Goal: Complete application form

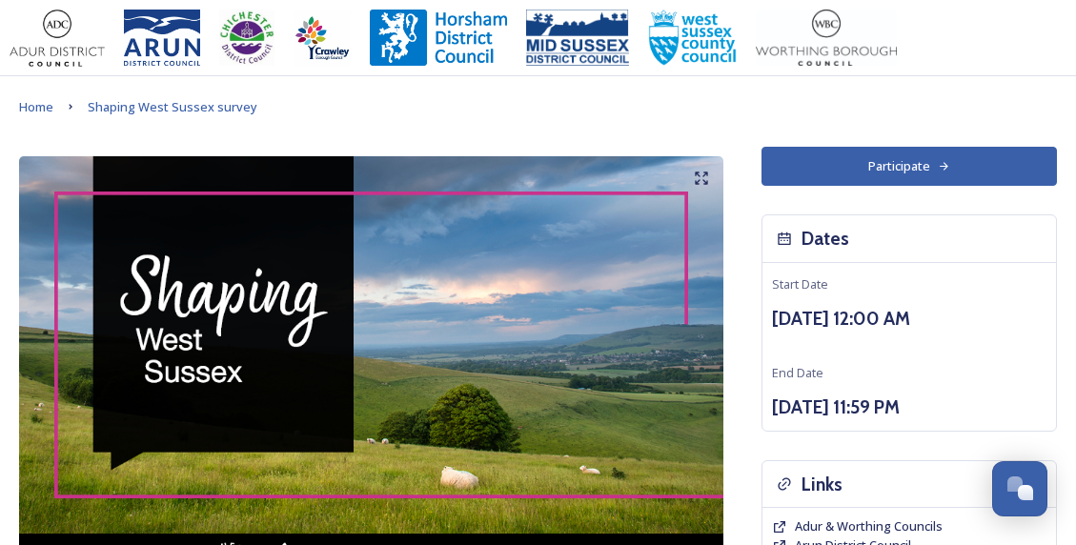
scroll to position [1109, 0]
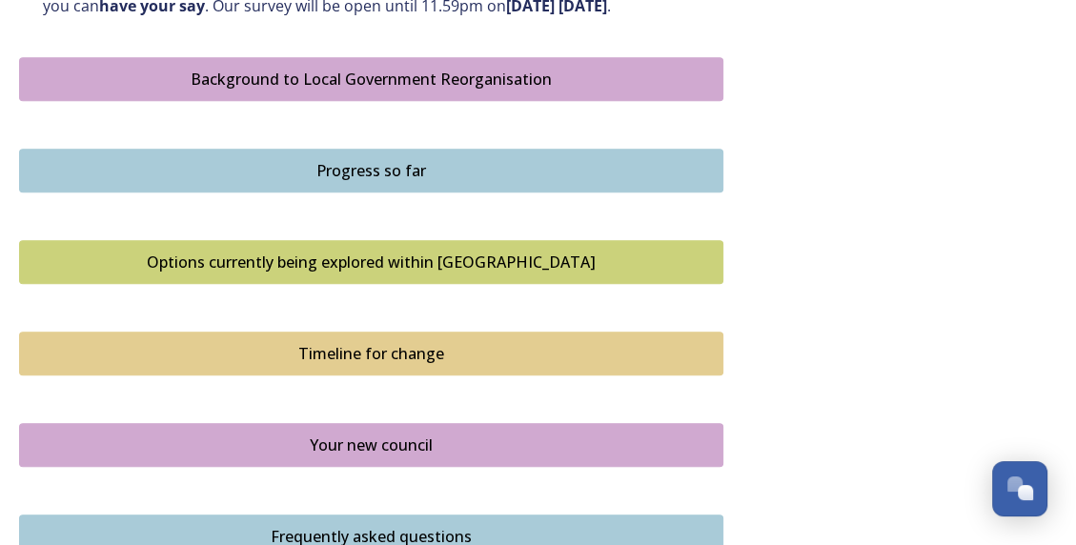
click at [358, 91] on div "Background to Local Government Reorganisation" at bounding box center [372, 79] width 684 height 23
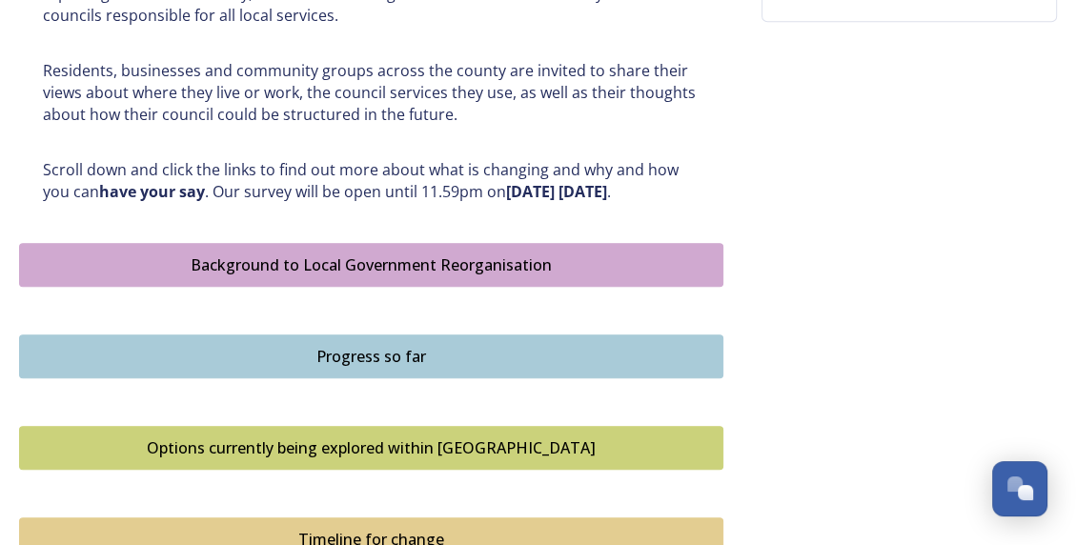
scroll to position [1144, 0]
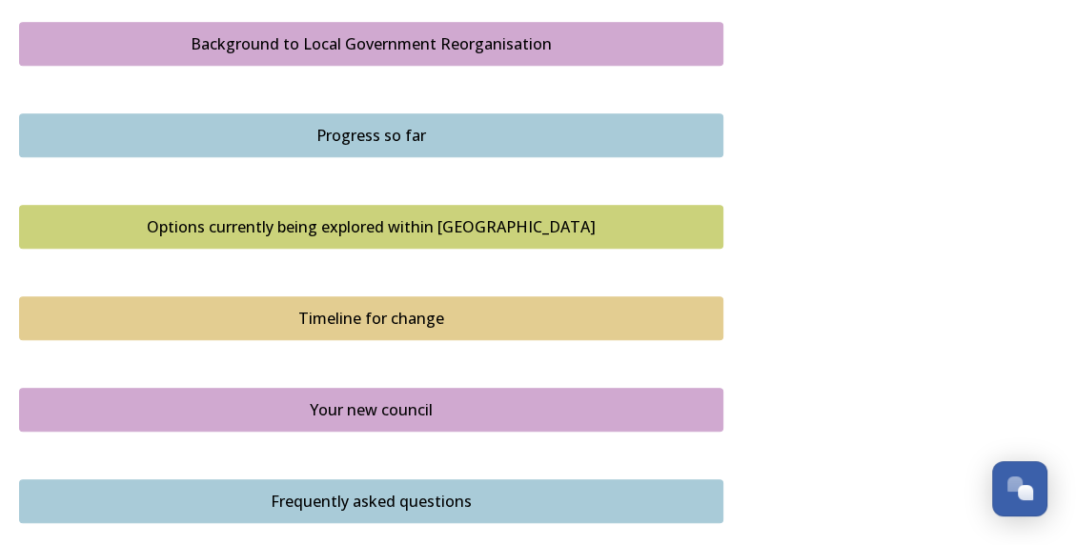
click at [439, 238] on div "Options currently being explored within [GEOGRAPHIC_DATA]" at bounding box center [372, 226] width 684 height 23
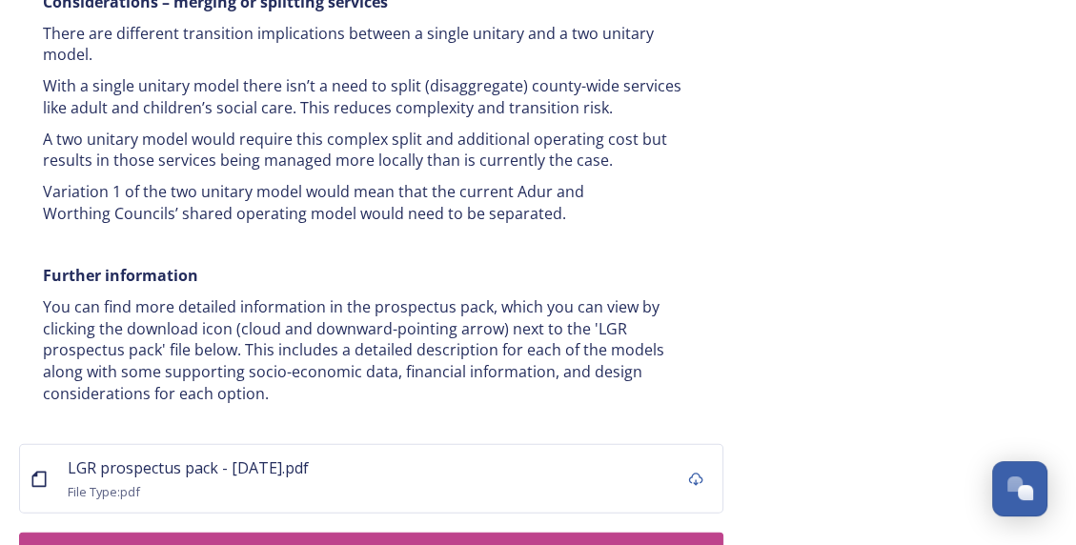
scroll to position [4004, 0]
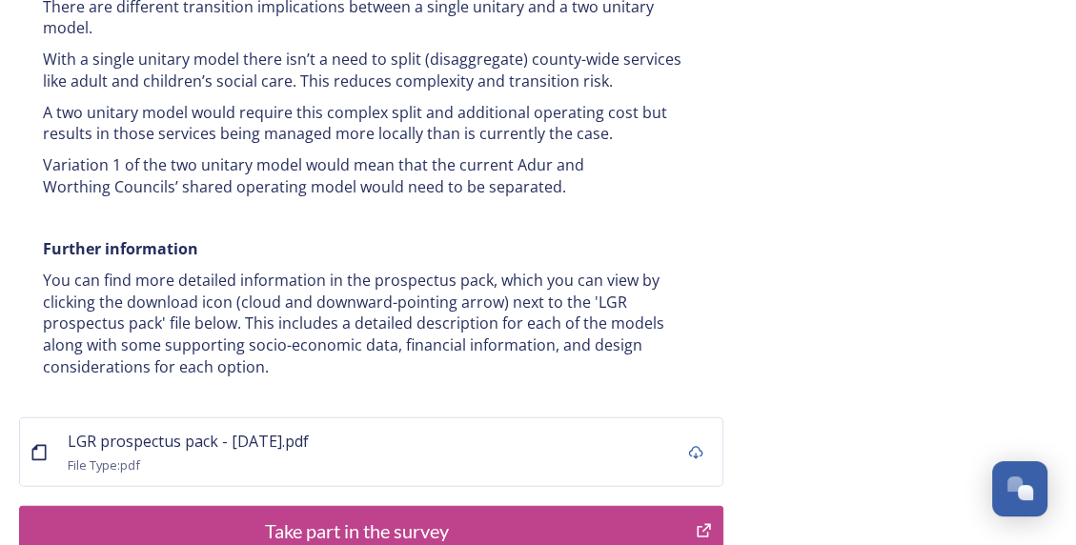
click at [520, 517] on div "Take part in the survey" at bounding box center [358, 531] width 656 height 29
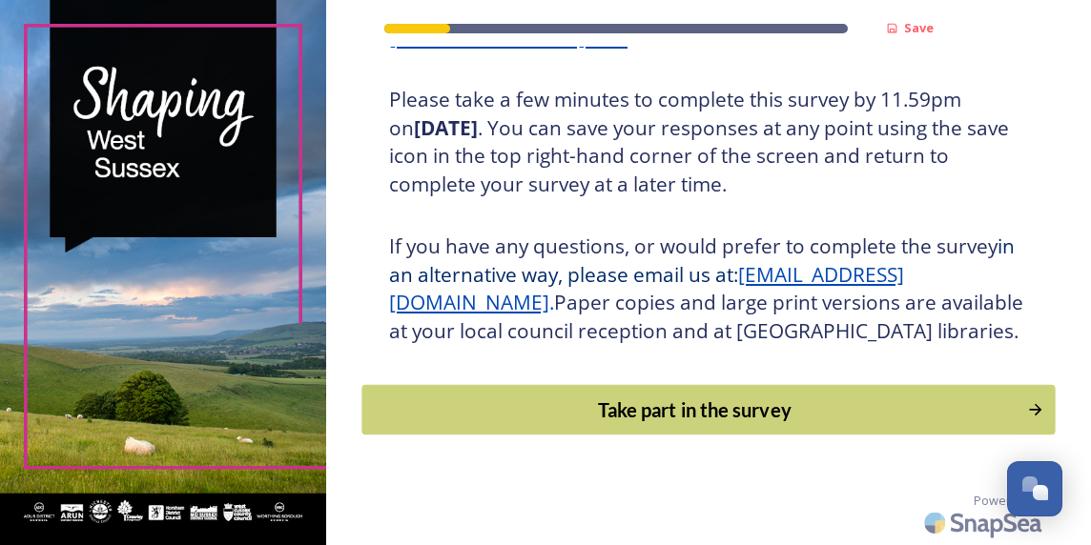
scroll to position [398, 0]
click at [757, 409] on div "Take part in the survey" at bounding box center [694, 410] width 644 height 29
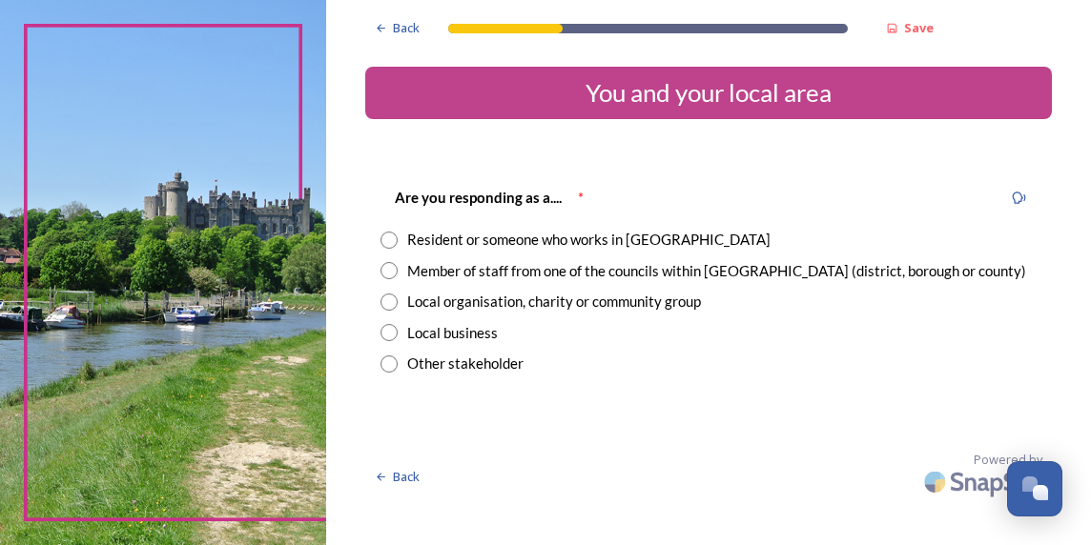
click at [383, 238] on input "radio" at bounding box center [388, 240] width 17 height 17
radio input "true"
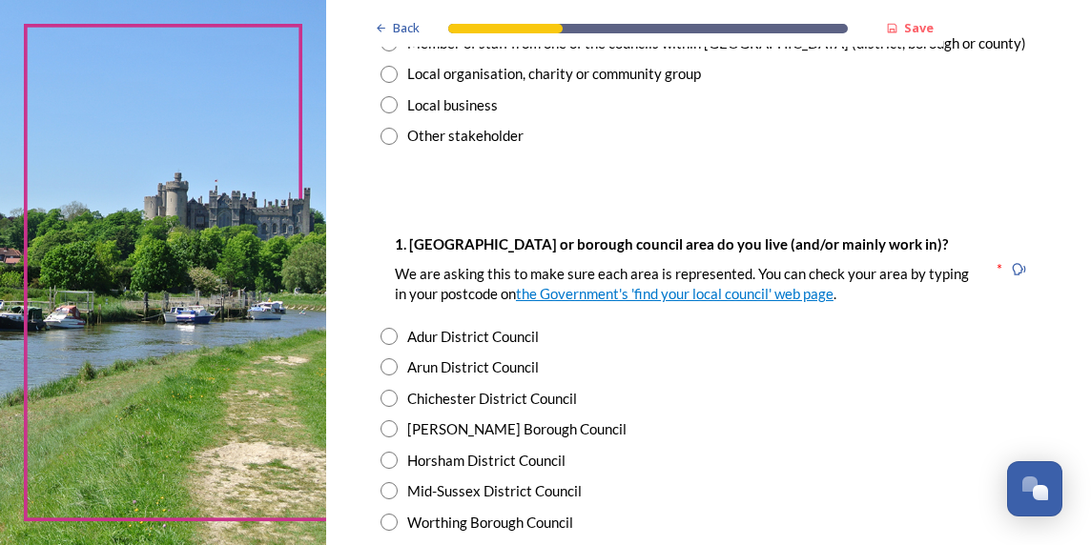
scroll to position [286, 0]
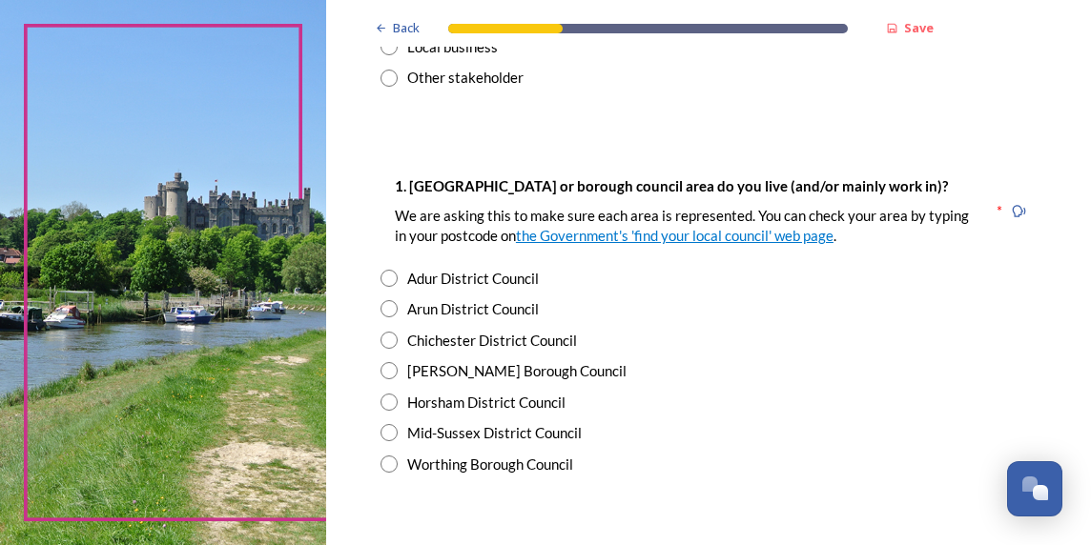
click at [492, 467] on div "Worthing Borough Council" at bounding box center [490, 465] width 166 height 22
radio input "true"
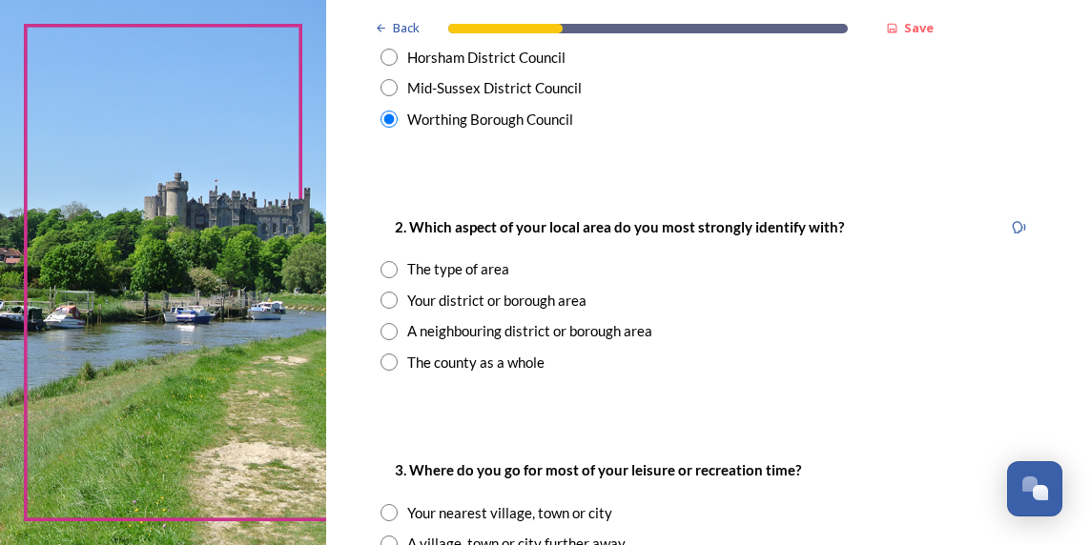
scroll to position [667, 0]
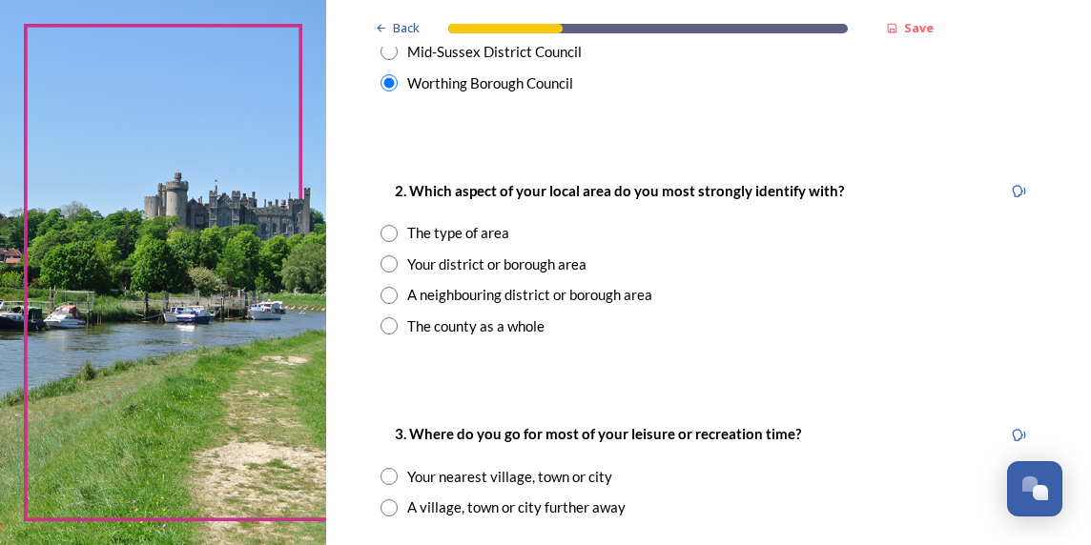
click at [388, 263] on input "radio" at bounding box center [388, 263] width 17 height 17
radio input "true"
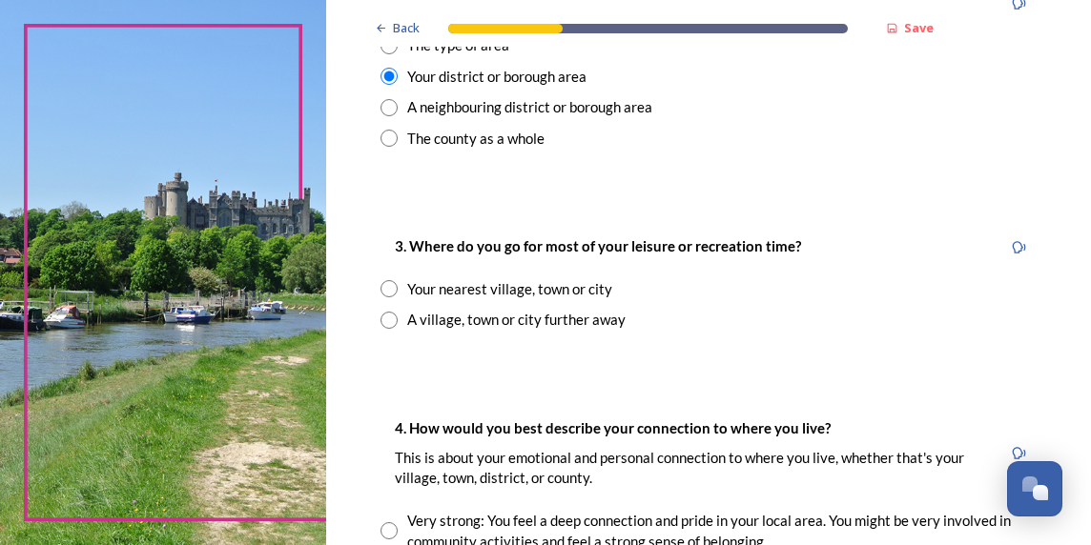
scroll to position [858, 0]
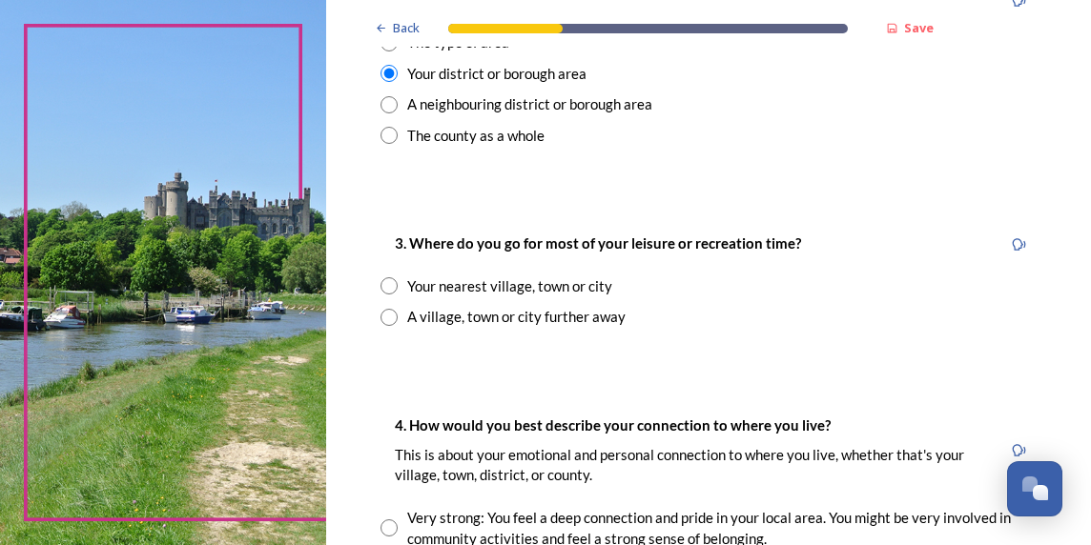
click at [595, 297] on div "3. Where do you go for most of your leisure or recreation time? Your nearest vi…" at bounding box center [708, 279] width 686 height 133
click at [587, 282] on div "Your nearest village, town or city" at bounding box center [509, 287] width 205 height 22
radio input "true"
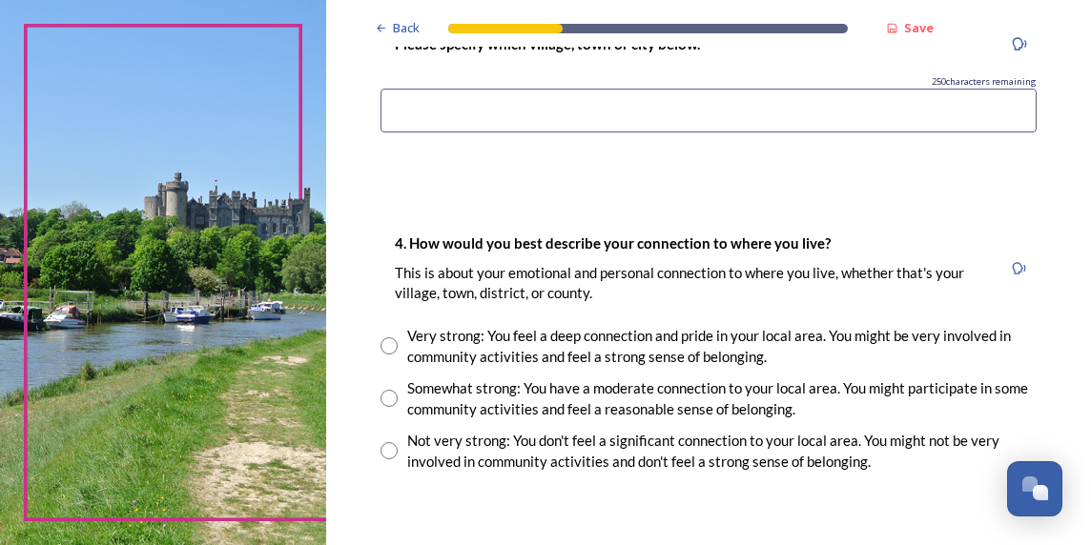
scroll to position [1144, 0]
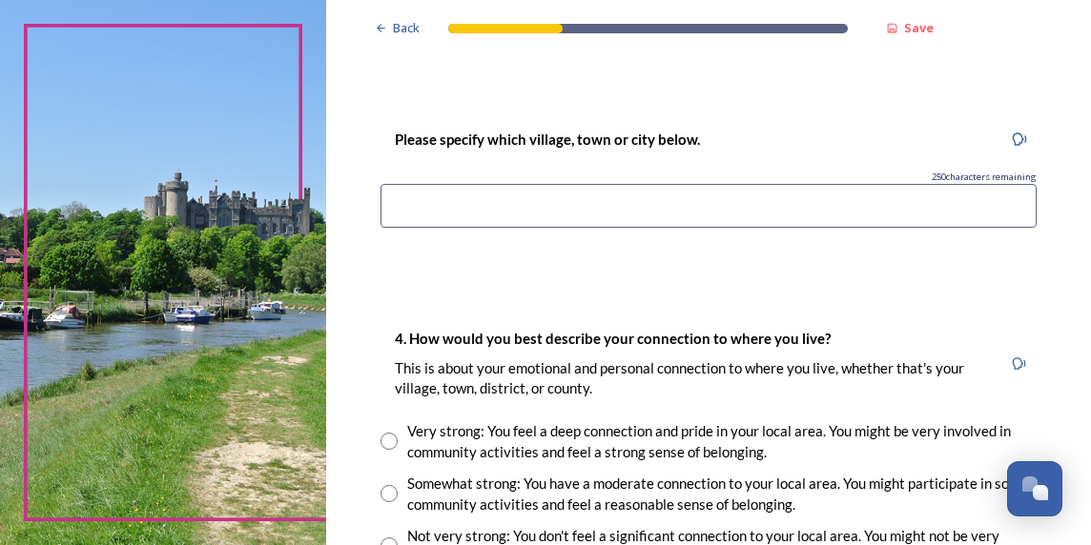
click at [515, 215] on input at bounding box center [708, 206] width 656 height 44
type input "Worthing"
click at [685, 290] on div "Back Save You and your local area Are you responding as a.... * Resident or som…" at bounding box center [708, 78] width 686 height 2444
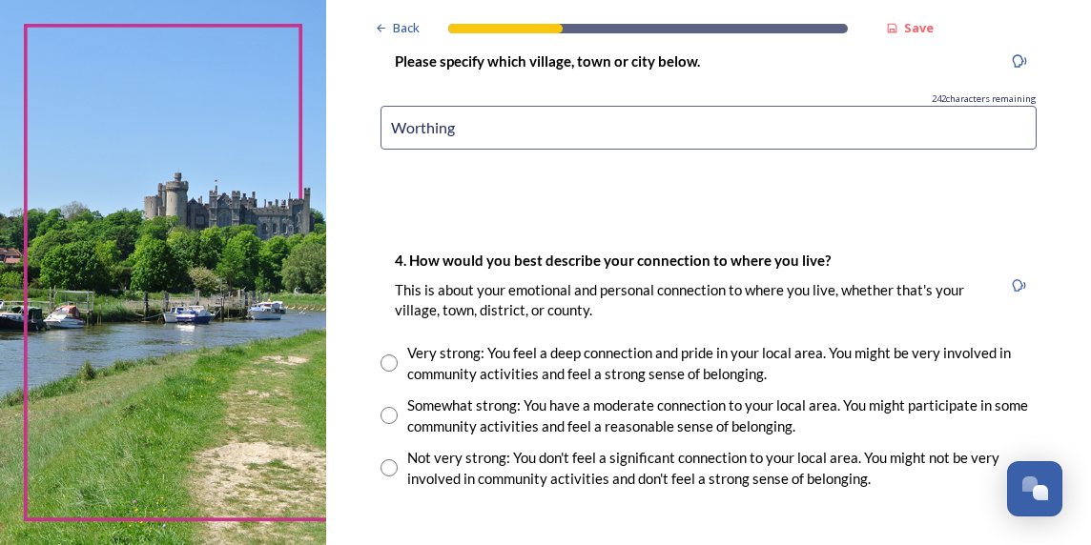
scroll to position [1335, 0]
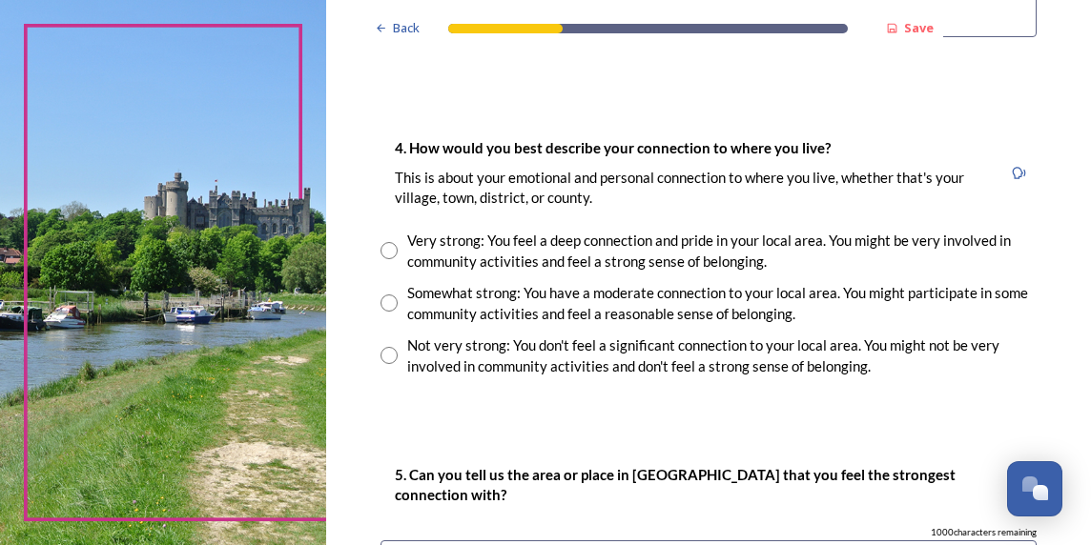
click at [742, 299] on div "Somewhat strong: You have a moderate connection to your local area. You might p…" at bounding box center [721, 303] width 629 height 43
radio input "true"
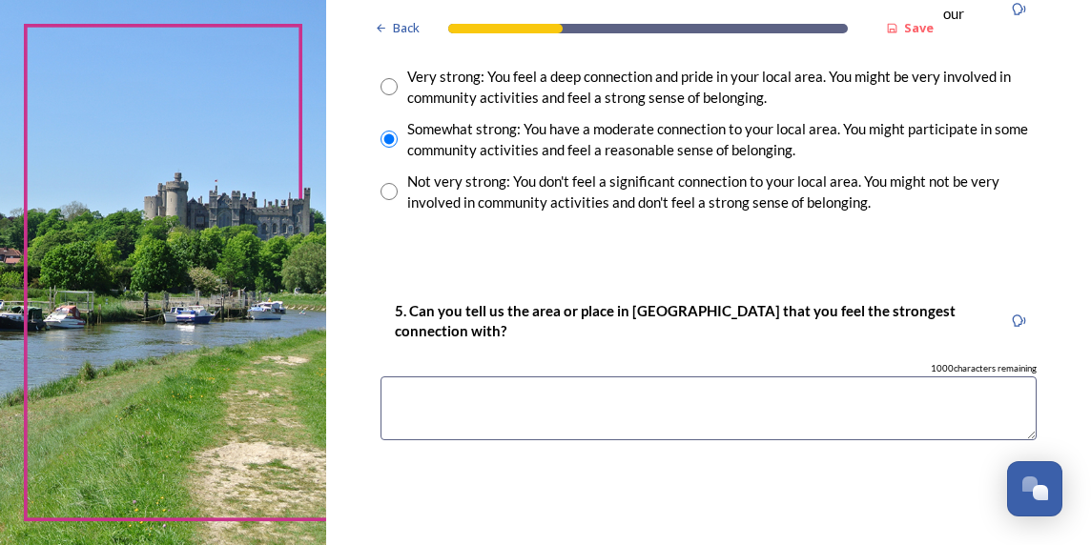
scroll to position [1716, 0]
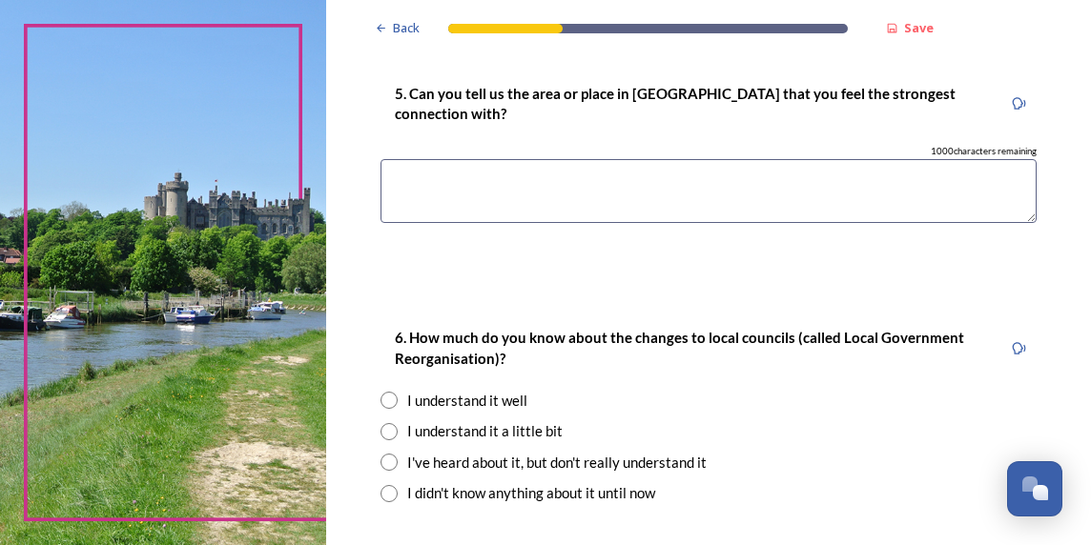
click at [590, 181] on textarea at bounding box center [708, 191] width 656 height 64
type textarea "Worthing"
click at [763, 391] on div "I understand it well" at bounding box center [708, 401] width 656 height 22
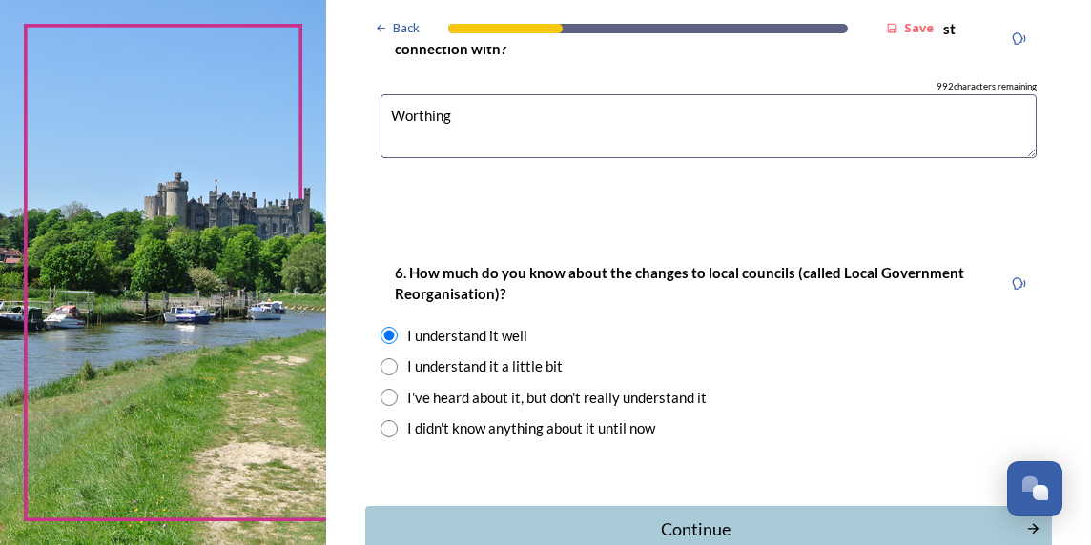
scroll to position [1811, 0]
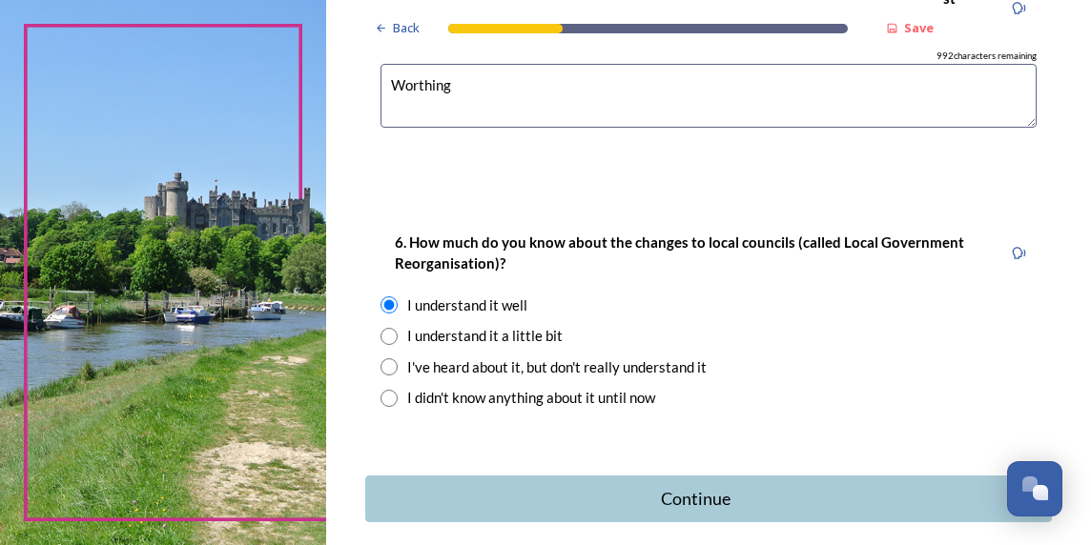
click at [539, 333] on div "I understand it a little bit" at bounding box center [484, 336] width 155 height 22
radio input "false"
radio input "true"
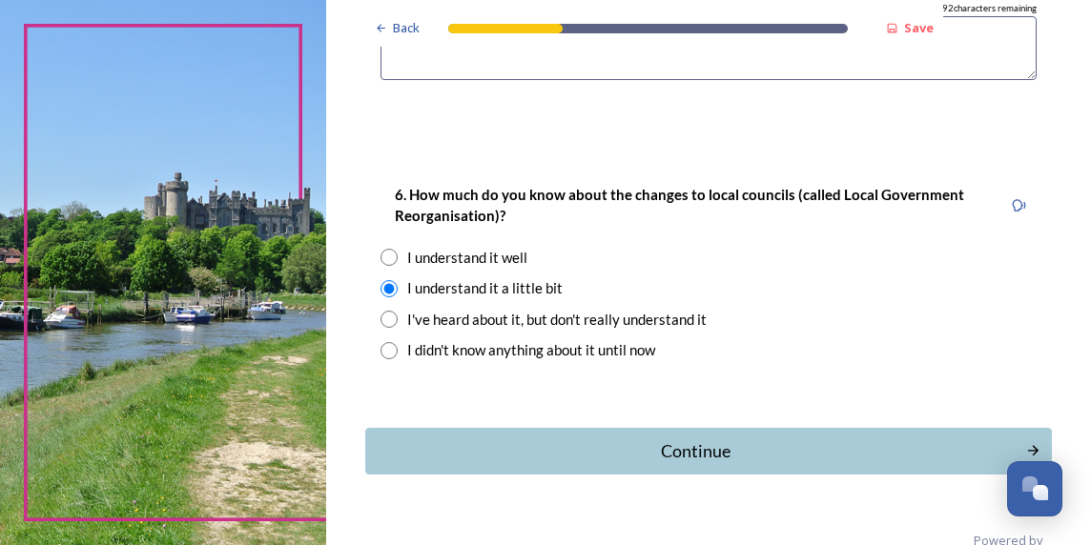
scroll to position [1898, 0]
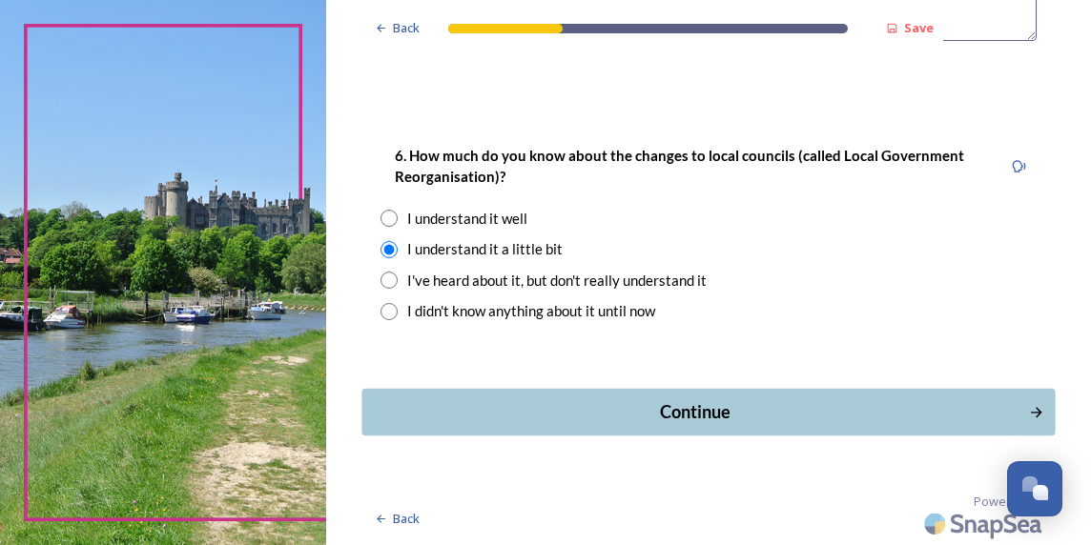
click at [804, 409] on div "Continue" at bounding box center [694, 412] width 645 height 26
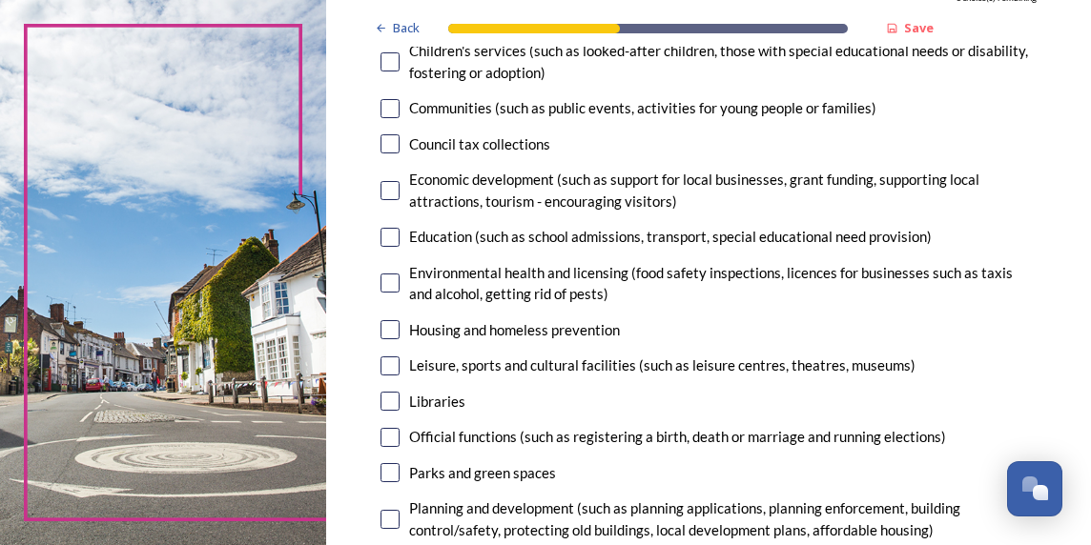
scroll to position [286, 0]
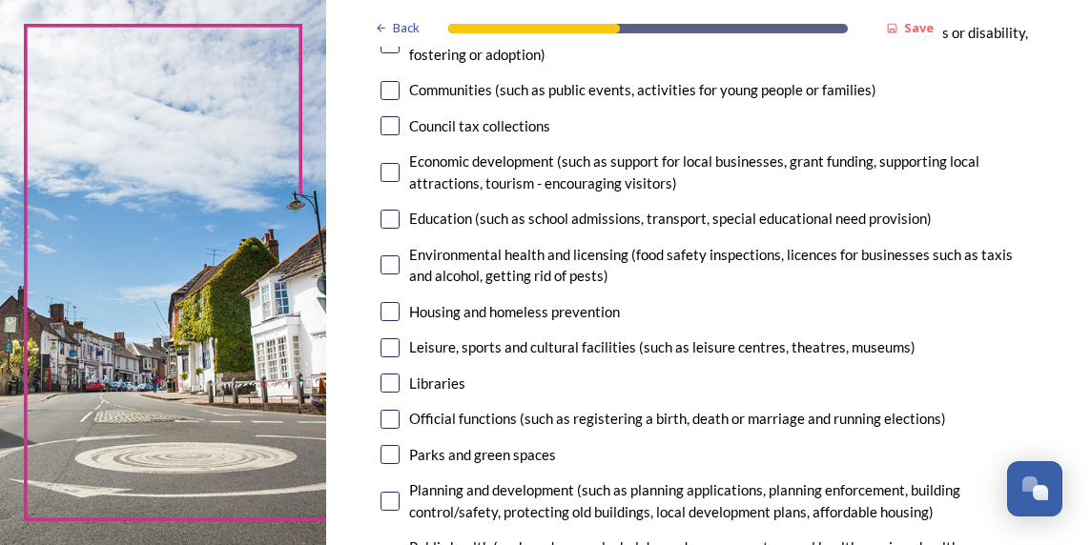
click at [381, 182] on input "checkbox" at bounding box center [389, 172] width 19 height 19
checkbox input "true"
click at [380, 229] on input "checkbox" at bounding box center [389, 219] width 19 height 19
checkbox input "true"
click at [390, 321] on input "checkbox" at bounding box center [389, 311] width 19 height 19
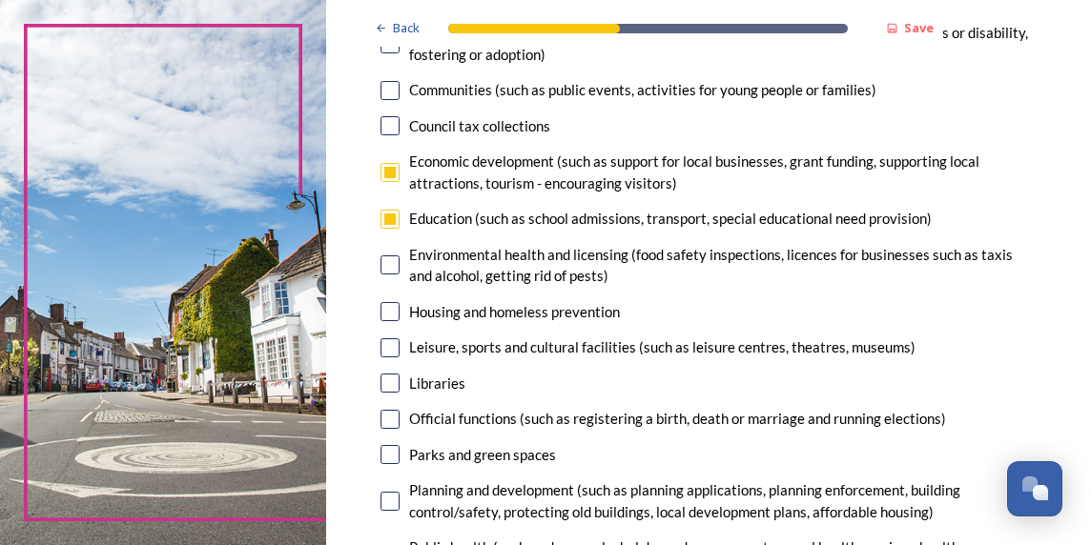
checkbox input "true"
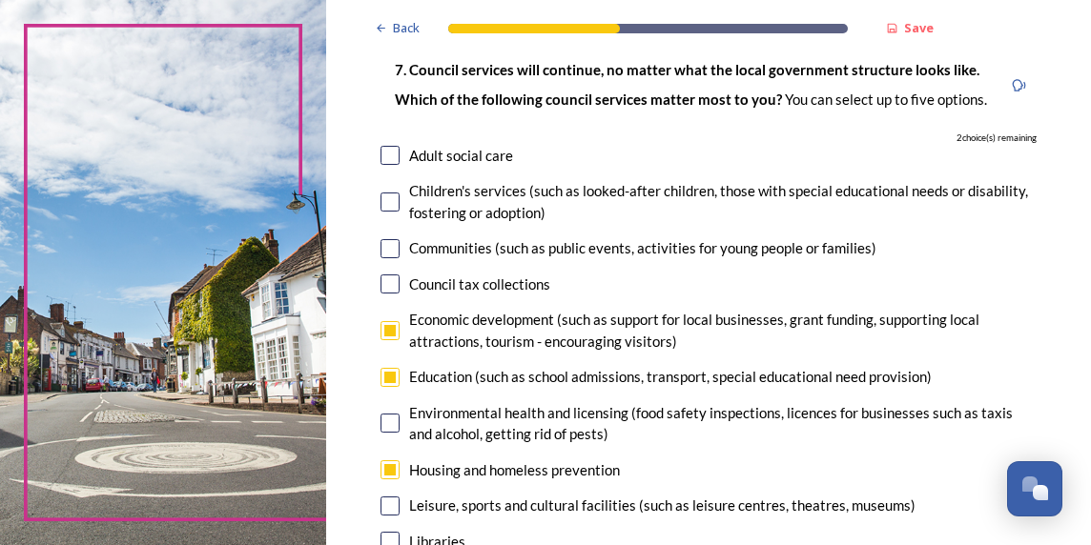
scroll to position [95, 0]
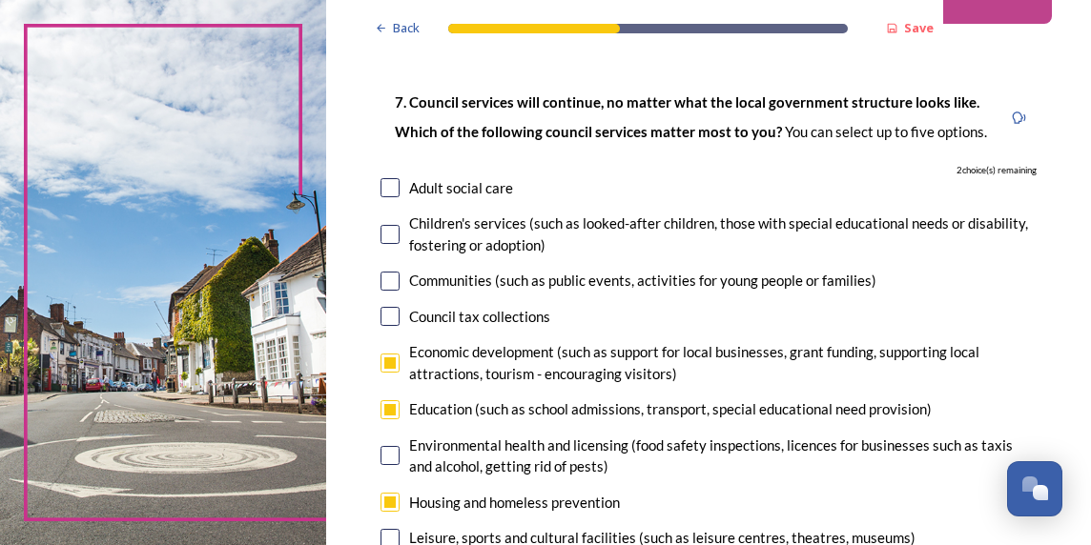
click at [386, 177] on div "2 choice(s) remaining" at bounding box center [708, 170] width 656 height 13
drag, startPoint x: 391, startPoint y: 205, endPoint x: 404, endPoint y: 206, distance: 13.4
click at [393, 197] on input "checkbox" at bounding box center [389, 187] width 19 height 19
checkbox input "true"
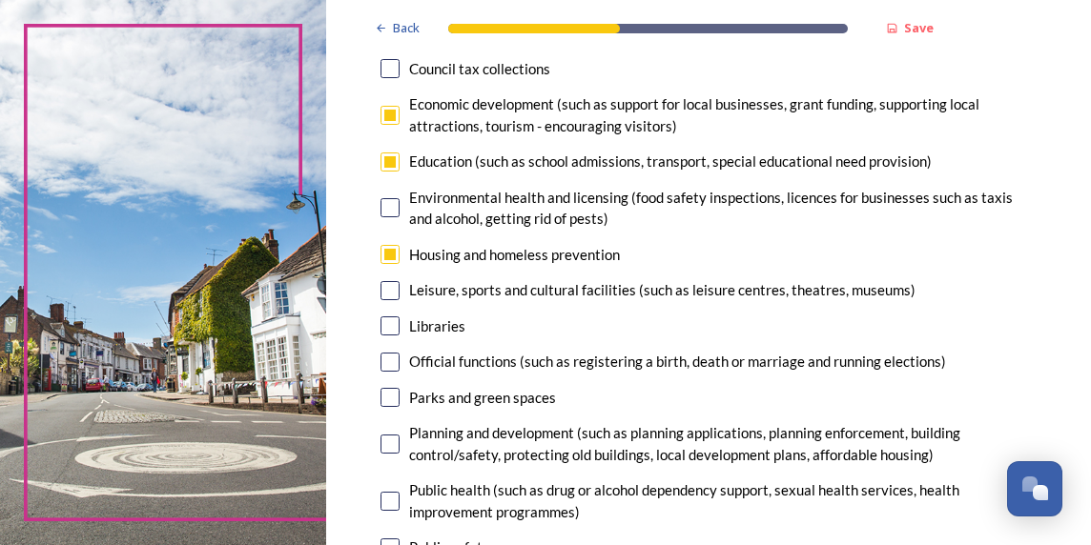
scroll to position [191, 0]
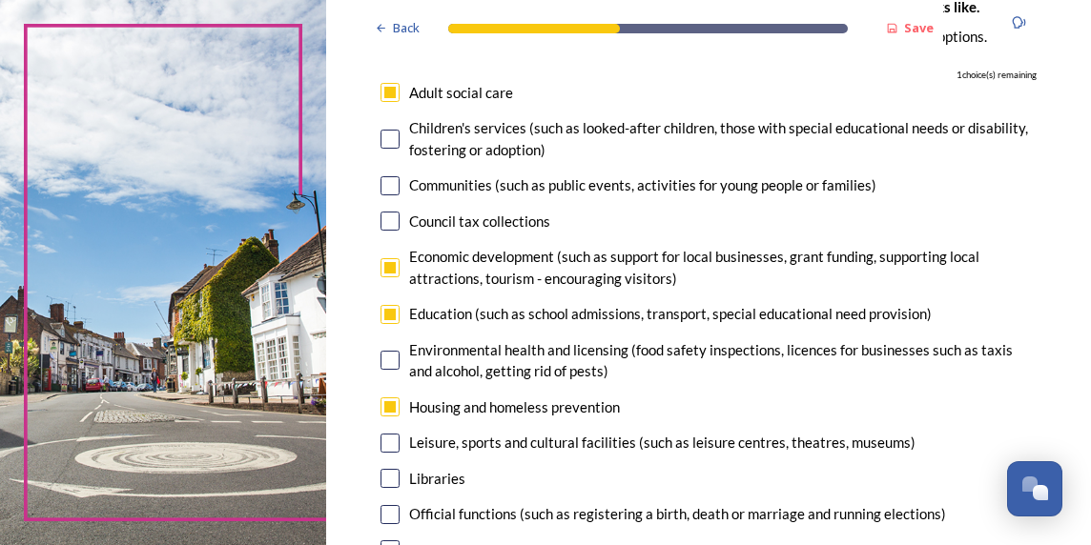
click at [387, 324] on input "checkbox" at bounding box center [389, 314] width 19 height 19
checkbox input "false"
click at [387, 417] on input "checkbox" at bounding box center [389, 407] width 19 height 19
checkbox input "false"
click at [392, 195] on input "checkbox" at bounding box center [389, 185] width 19 height 19
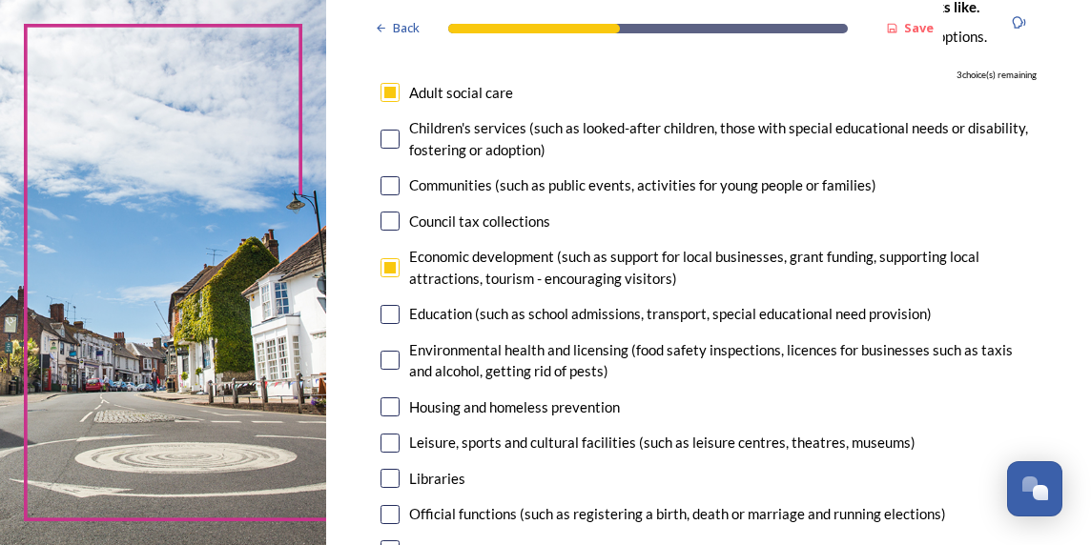
checkbox input "true"
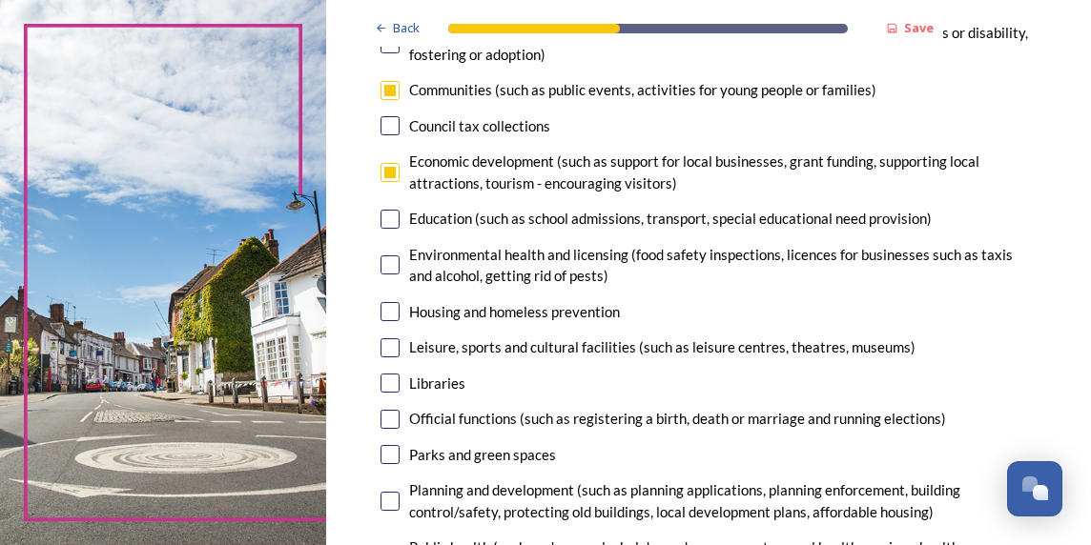
scroll to position [381, 0]
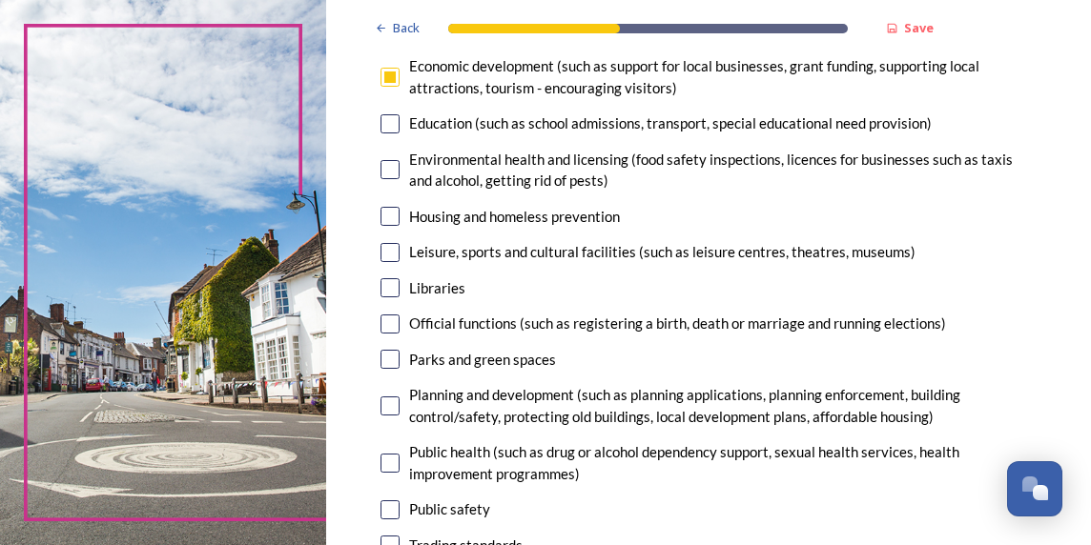
click at [393, 262] on input "checkbox" at bounding box center [389, 252] width 19 height 19
checkbox input "true"
click at [393, 369] on input "checkbox" at bounding box center [389, 359] width 19 height 19
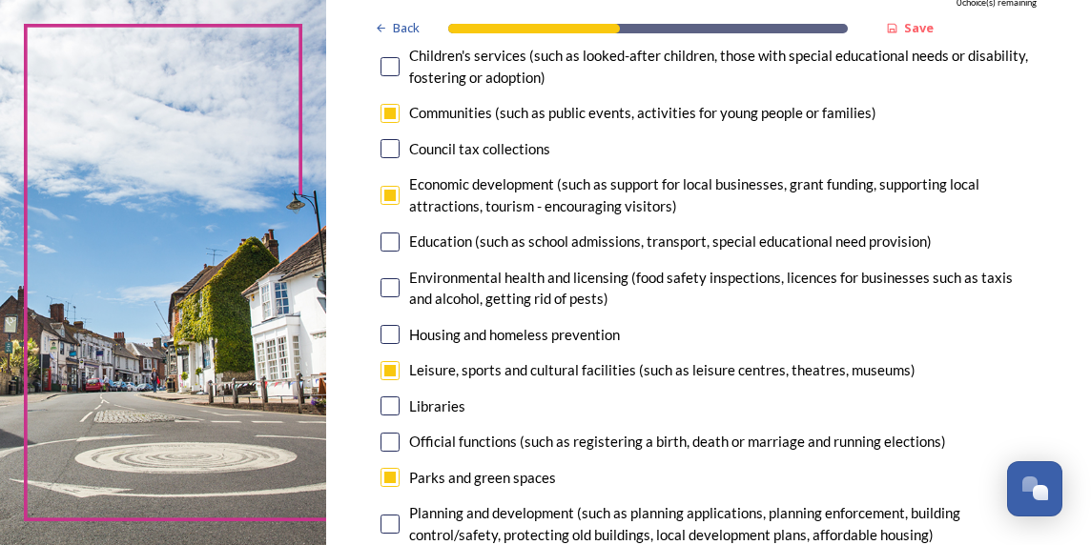
scroll to position [477, 0]
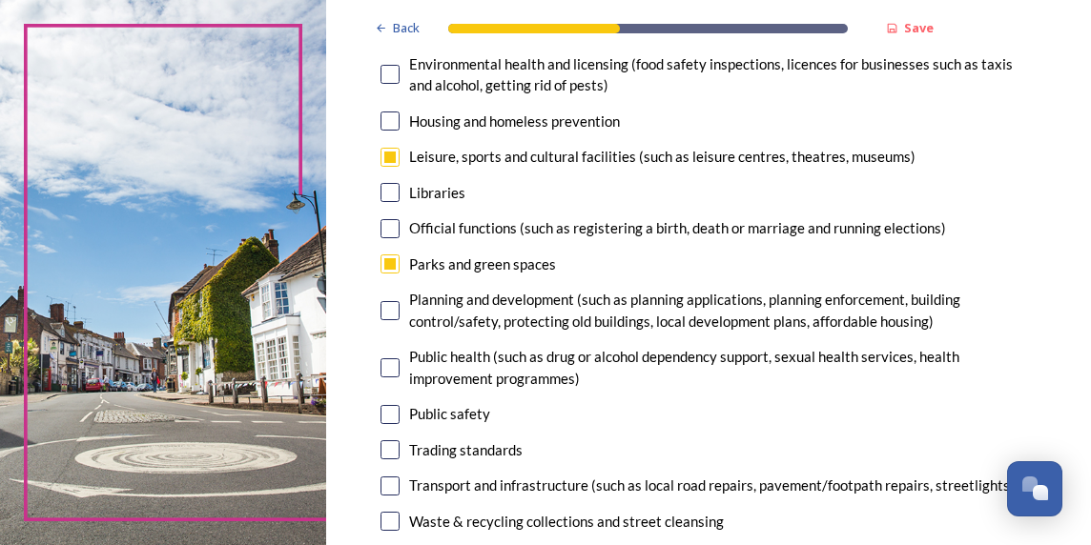
click at [383, 274] on input "checkbox" at bounding box center [389, 264] width 19 height 19
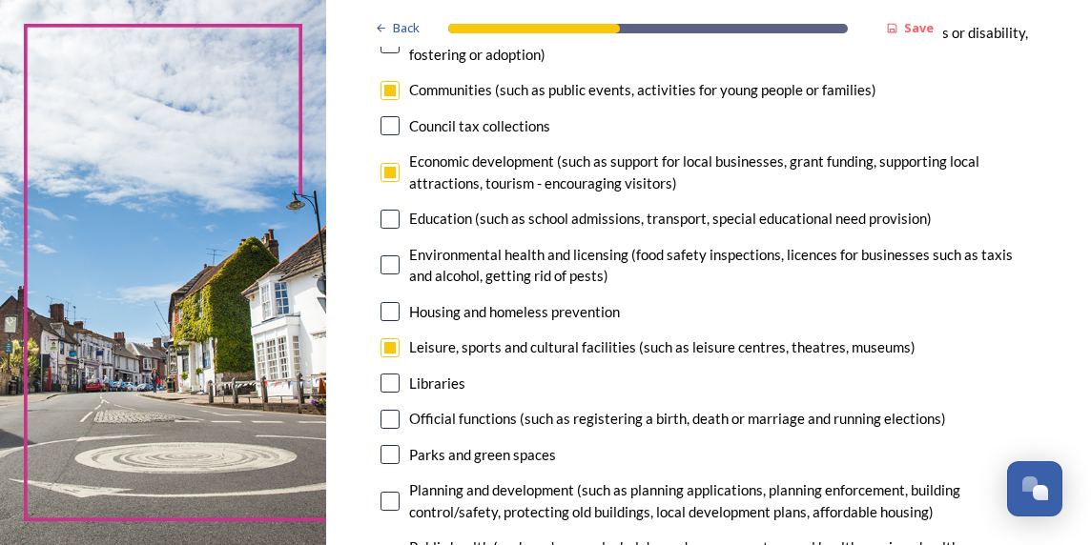
scroll to position [286, 0]
click at [389, 464] on input "checkbox" at bounding box center [389, 454] width 19 height 19
checkbox input "true"
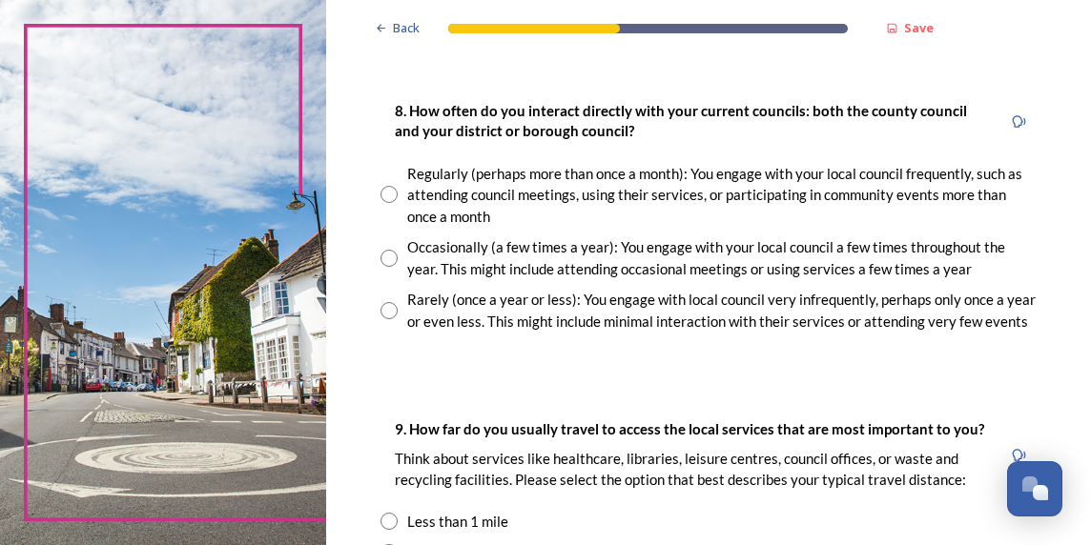
scroll to position [1049, 0]
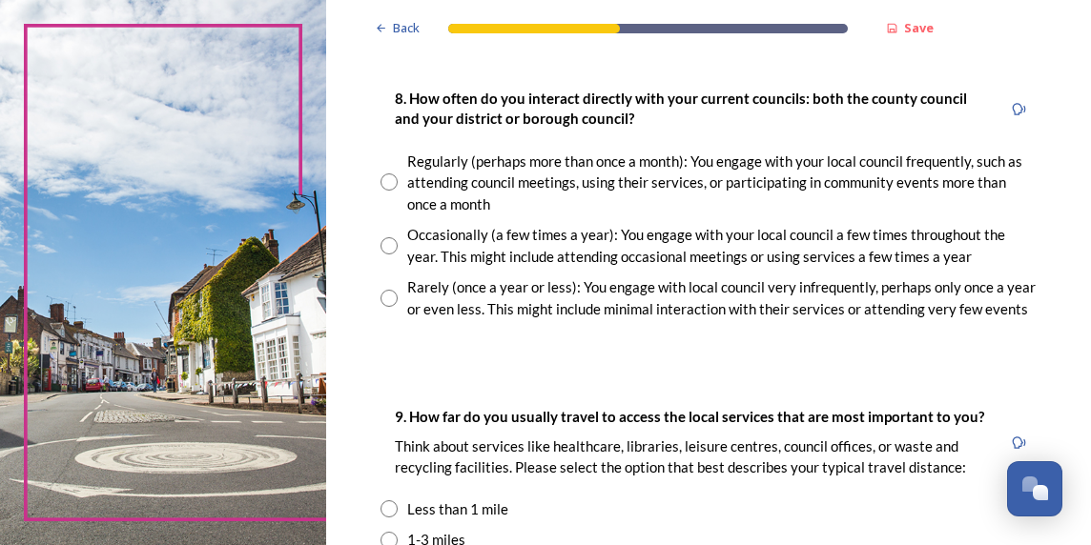
click at [582, 256] on div "Occasionally (a few times a year): You engage with your local council a few tim…" at bounding box center [721, 245] width 629 height 43
radio input "true"
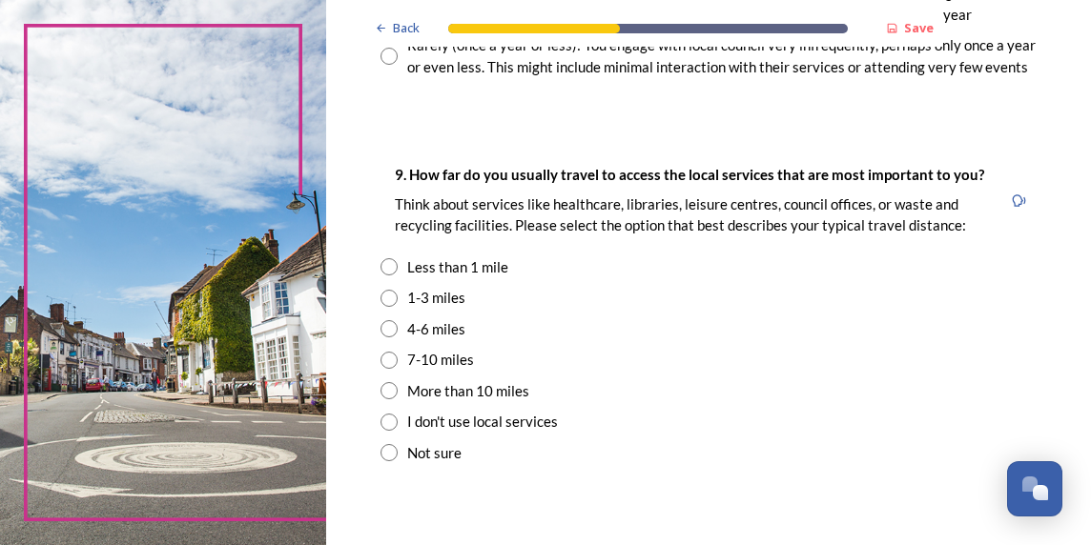
scroll to position [1335, 0]
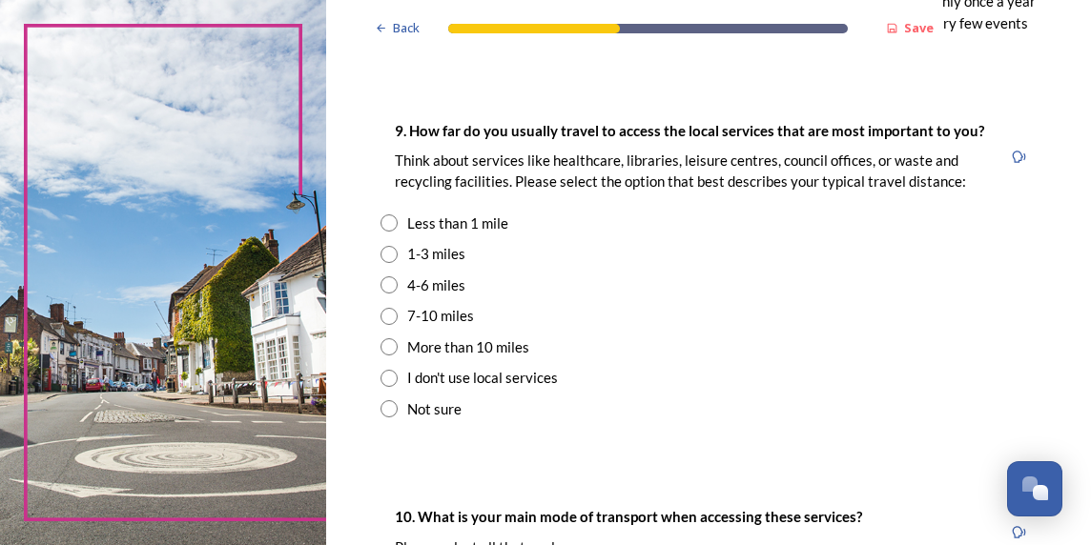
click at [446, 265] on div "1-3 miles" at bounding box center [436, 254] width 58 height 22
radio input "true"
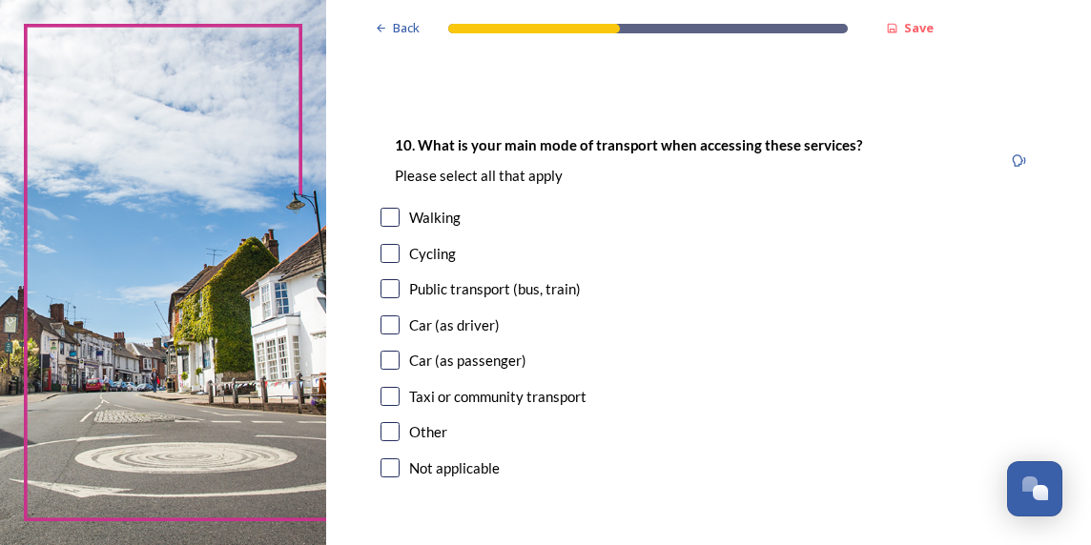
scroll to position [1716, 0]
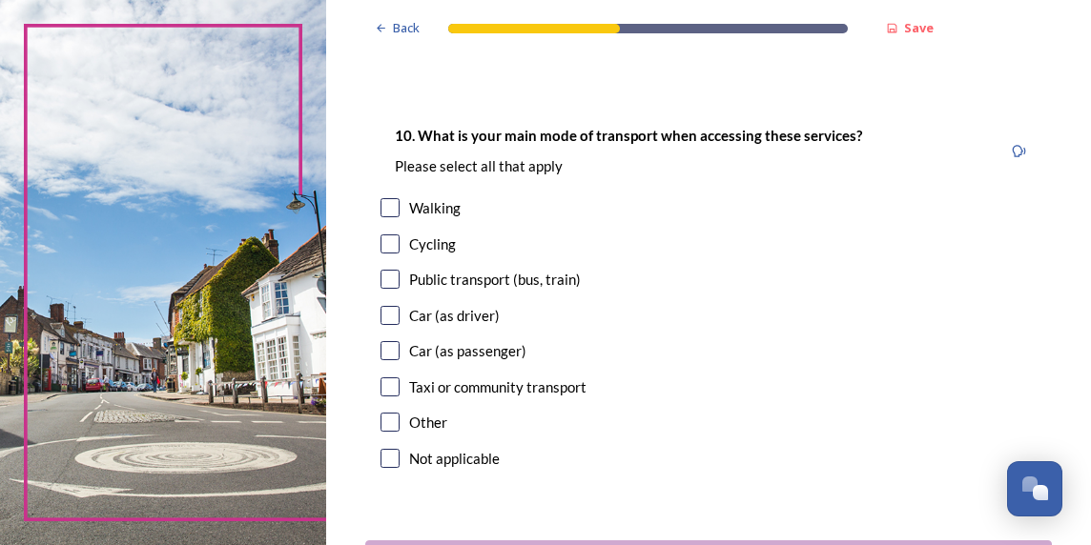
click at [454, 327] on div "Car (as driver)" at bounding box center [454, 316] width 91 height 22
checkbox input "true"
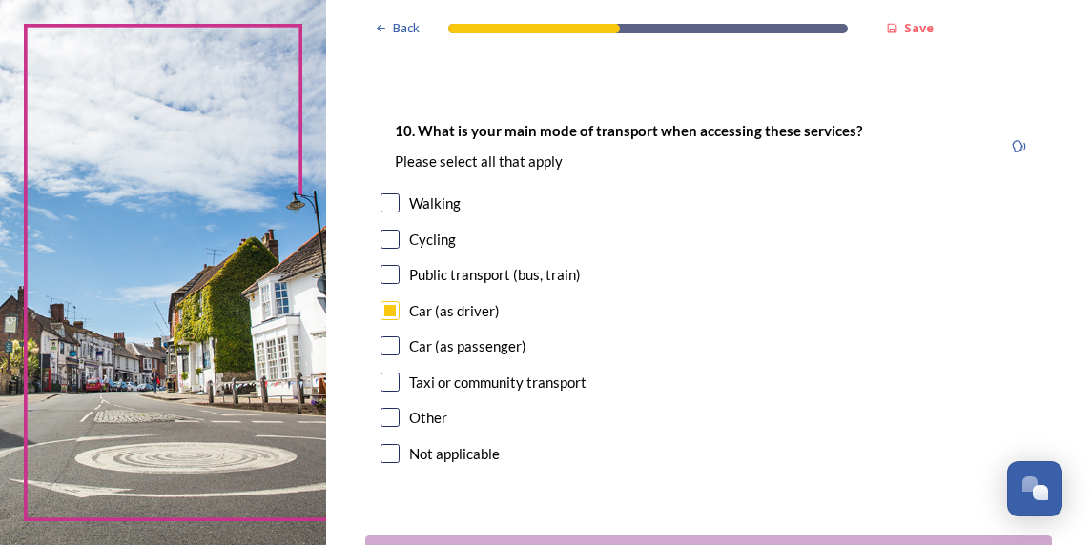
scroll to position [1719, 0]
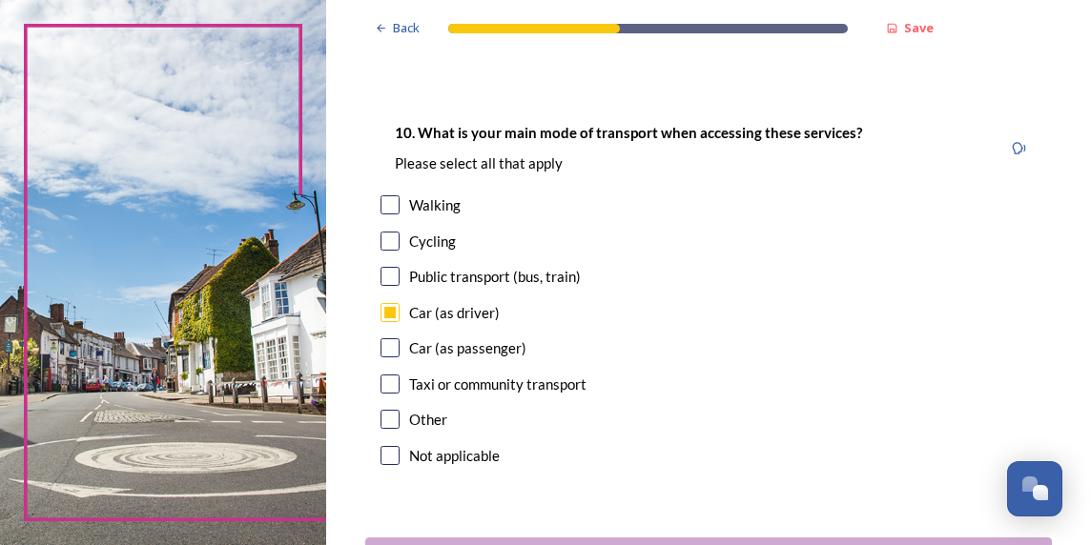
click at [389, 215] on input "checkbox" at bounding box center [389, 204] width 19 height 19
checkbox input "true"
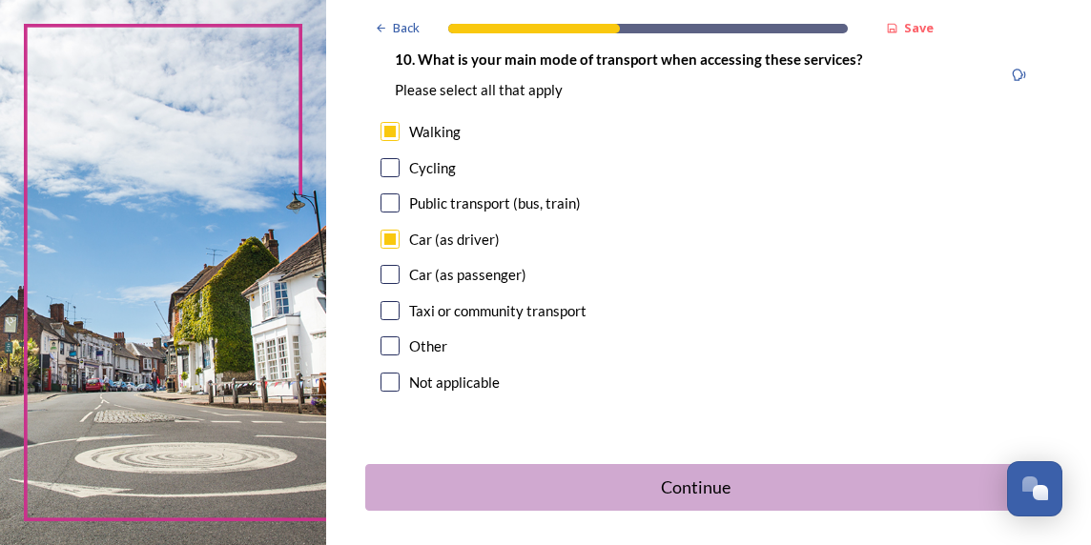
scroll to position [1910, 0]
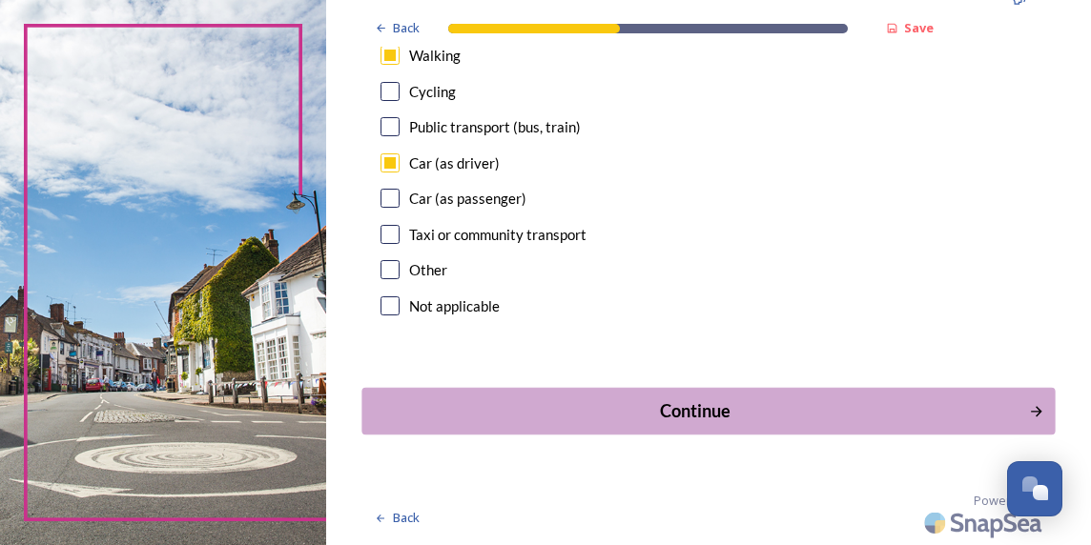
click at [522, 410] on div "Continue" at bounding box center [694, 411] width 645 height 26
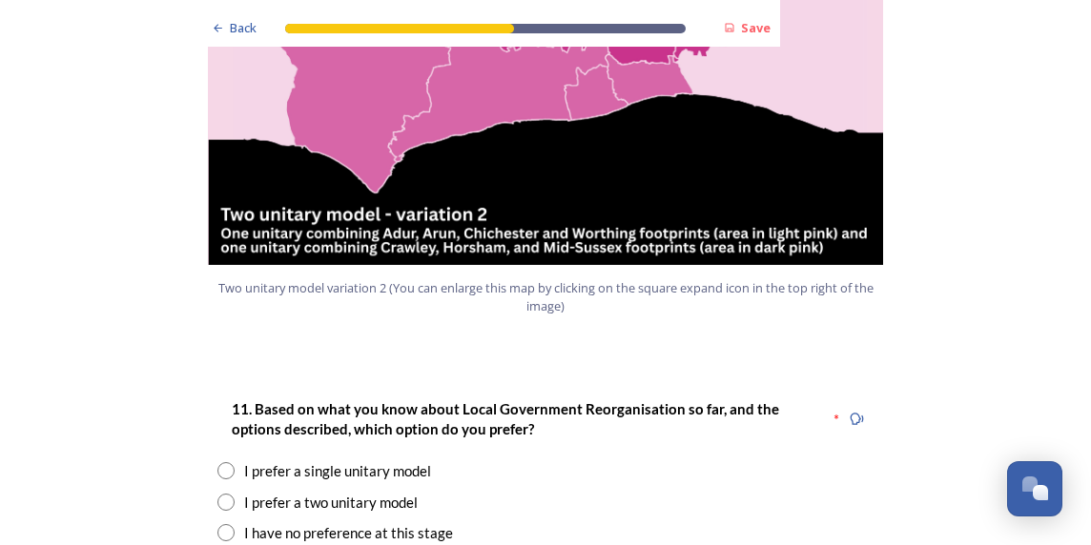
scroll to position [2383, 0]
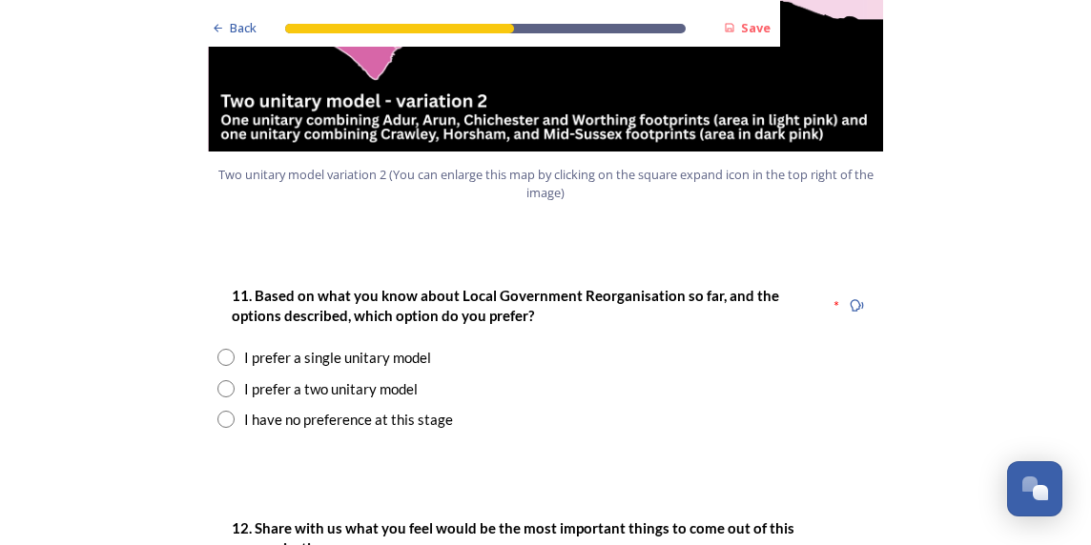
click at [436, 409] on div "I have no preference at this stage" at bounding box center [348, 420] width 209 height 22
radio input "true"
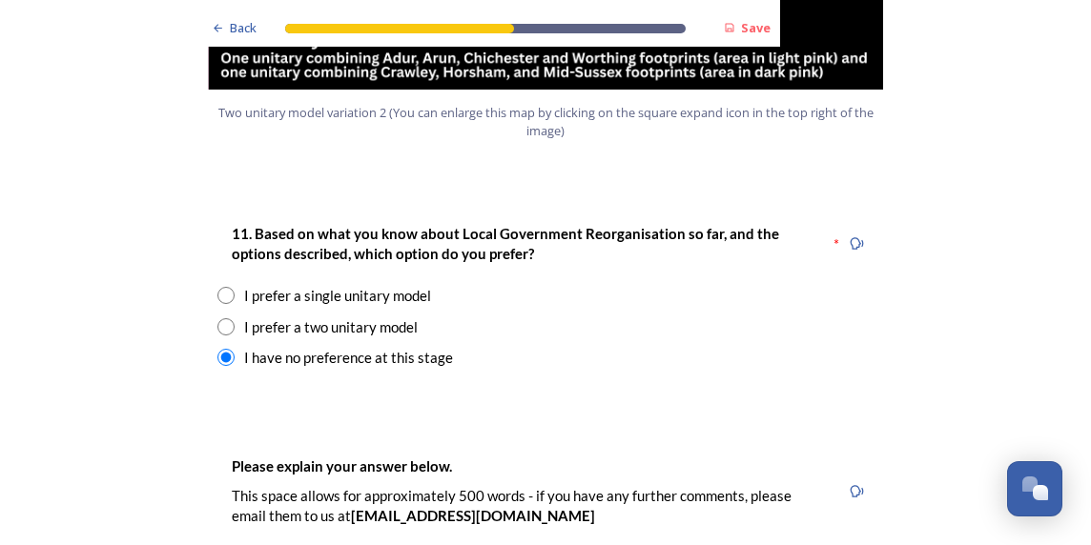
scroll to position [2479, 0]
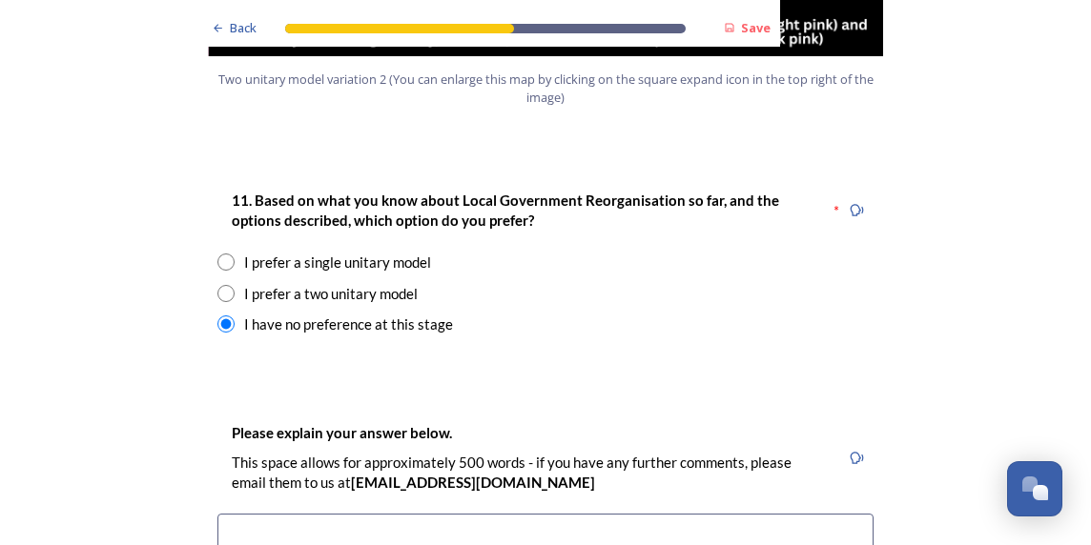
click at [340, 283] on div "I prefer a two unitary model" at bounding box center [331, 294] width 174 height 22
radio input "true"
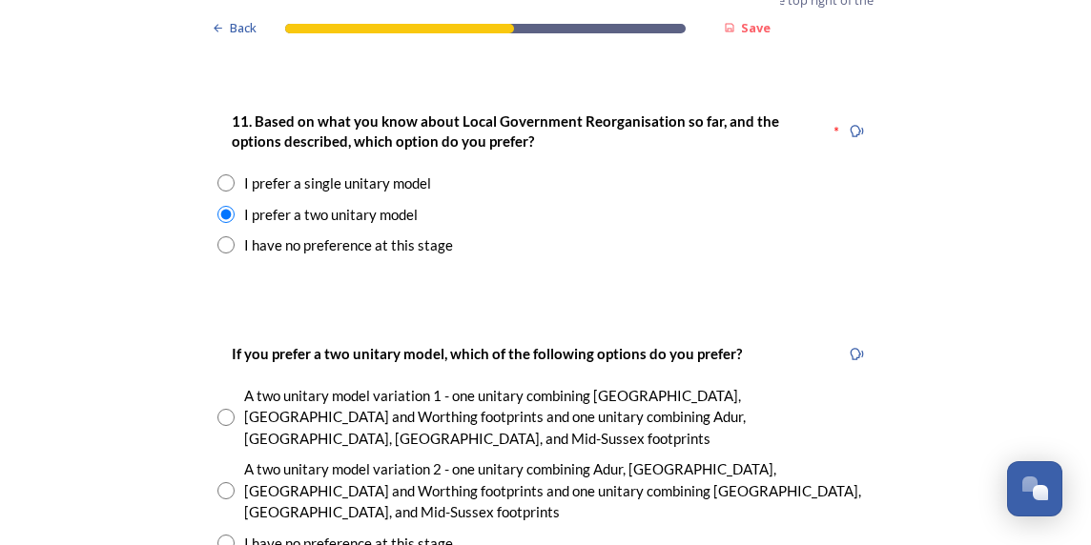
scroll to position [2669, 0]
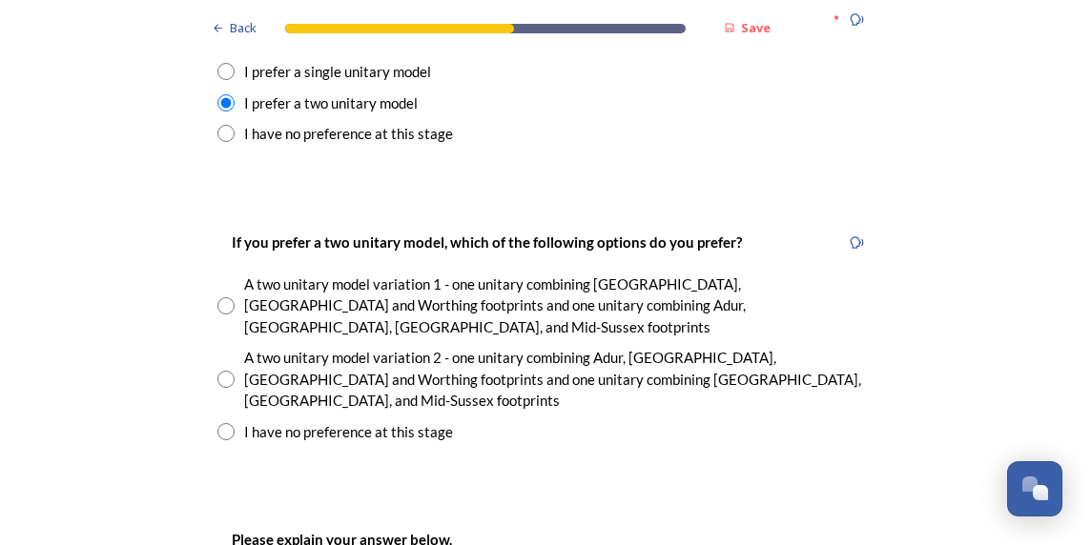
click at [538, 274] on div "A two unitary model variation 1 - one unitary combining Arun, Chichester and Wo…" at bounding box center [558, 306] width 629 height 65
radio input "true"
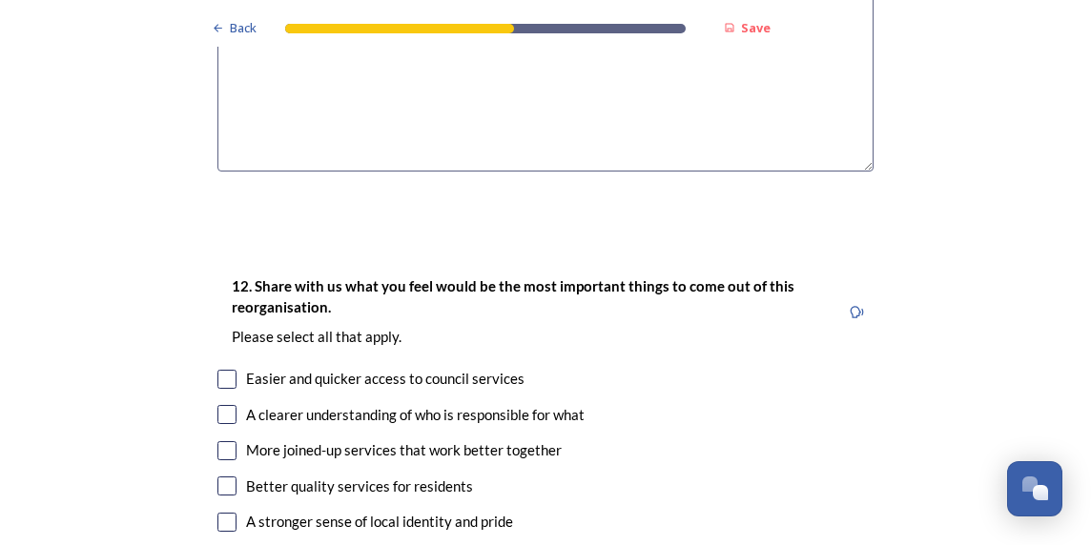
scroll to position [3337, 0]
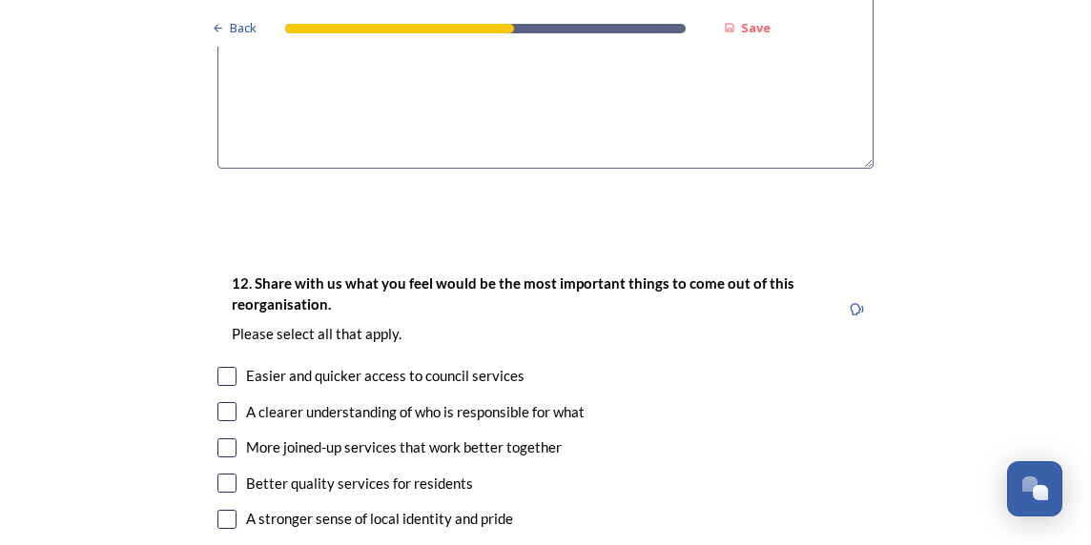
click at [491, 365] on div "Easier and quicker access to council services" at bounding box center [385, 376] width 278 height 22
checkbox input "true"
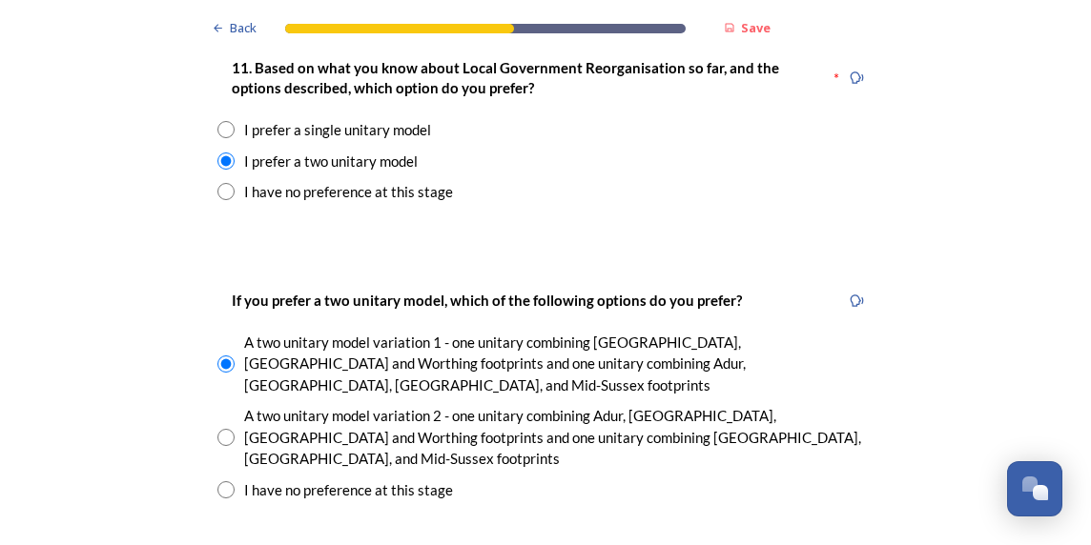
scroll to position [2574, 0]
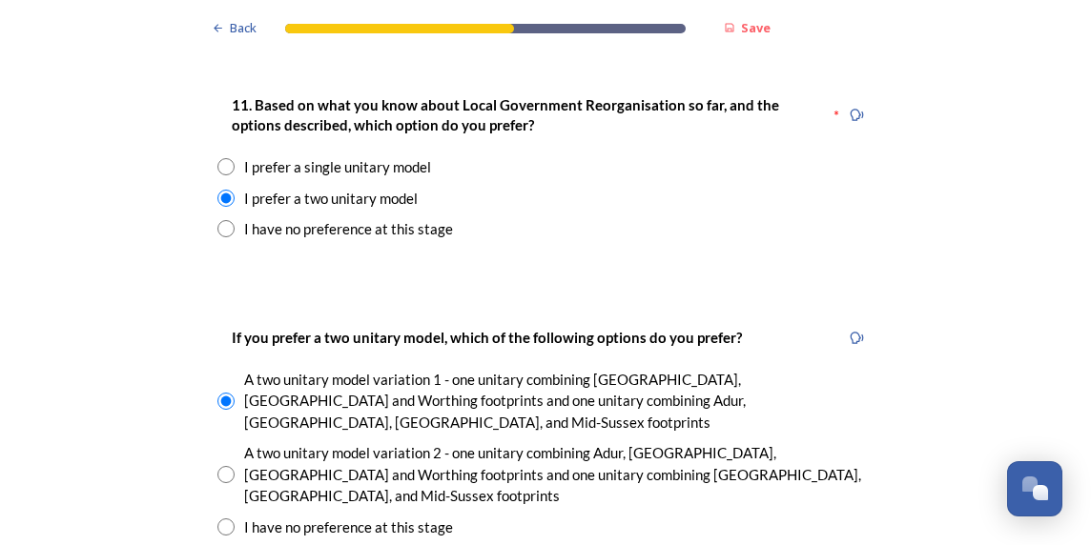
click at [297, 218] on div "I have no preference at this stage" at bounding box center [348, 229] width 209 height 22
radio input "false"
radio input "true"
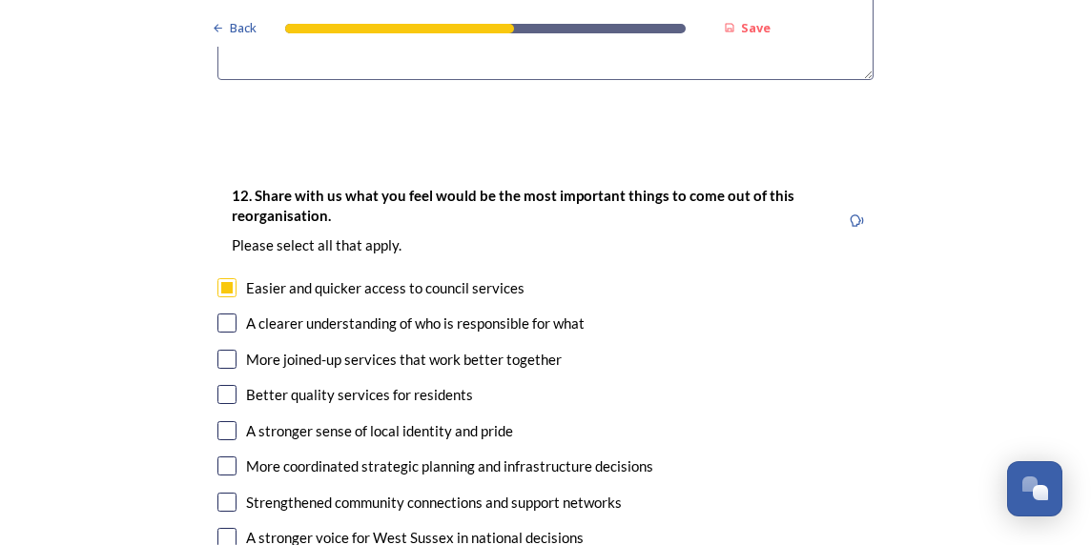
scroll to position [3146, 0]
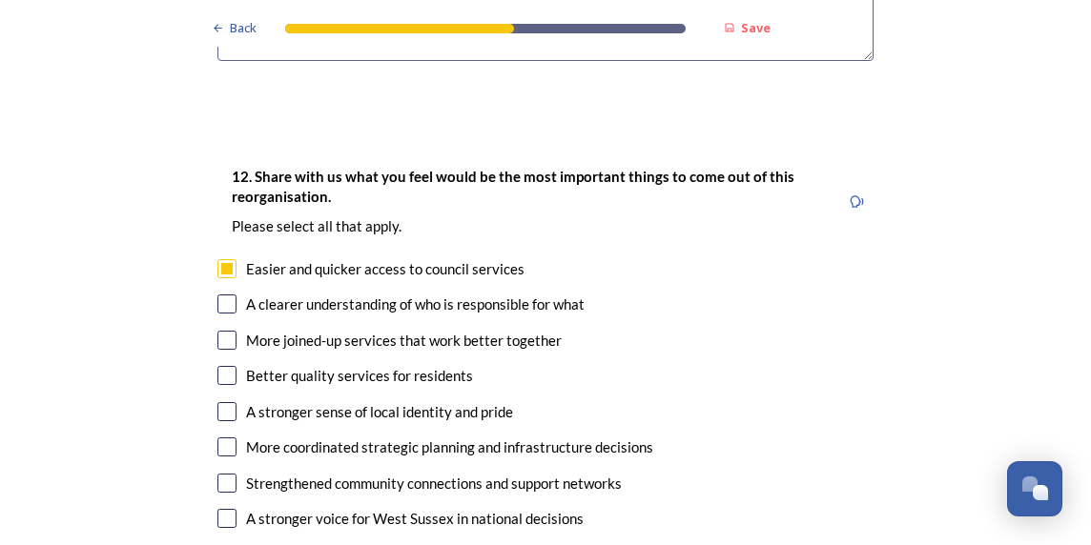
click at [223, 259] on input "checkbox" at bounding box center [226, 268] width 19 height 19
checkbox input "false"
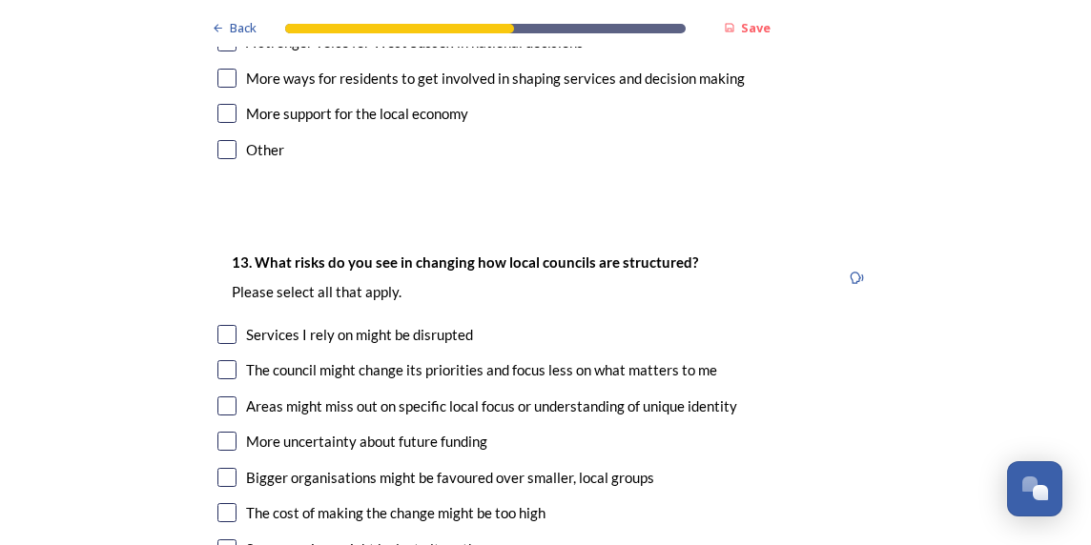
scroll to position [3718, 0]
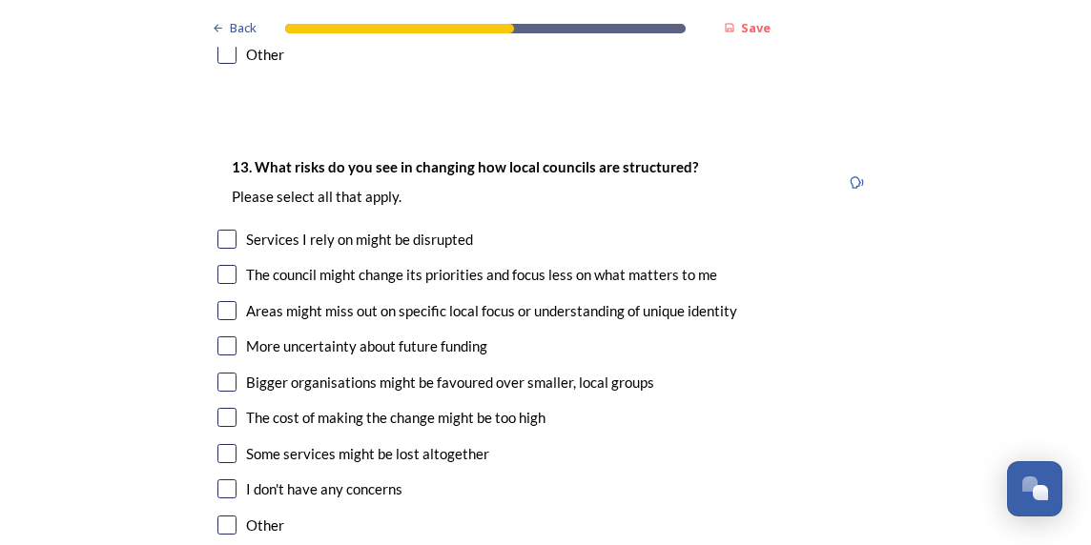
click at [217, 230] on input "checkbox" at bounding box center [226, 239] width 19 height 19
checkbox input "true"
click at [221, 265] on input "checkbox" at bounding box center [226, 274] width 19 height 19
checkbox input "true"
click at [219, 408] on input "checkbox" at bounding box center [226, 417] width 19 height 19
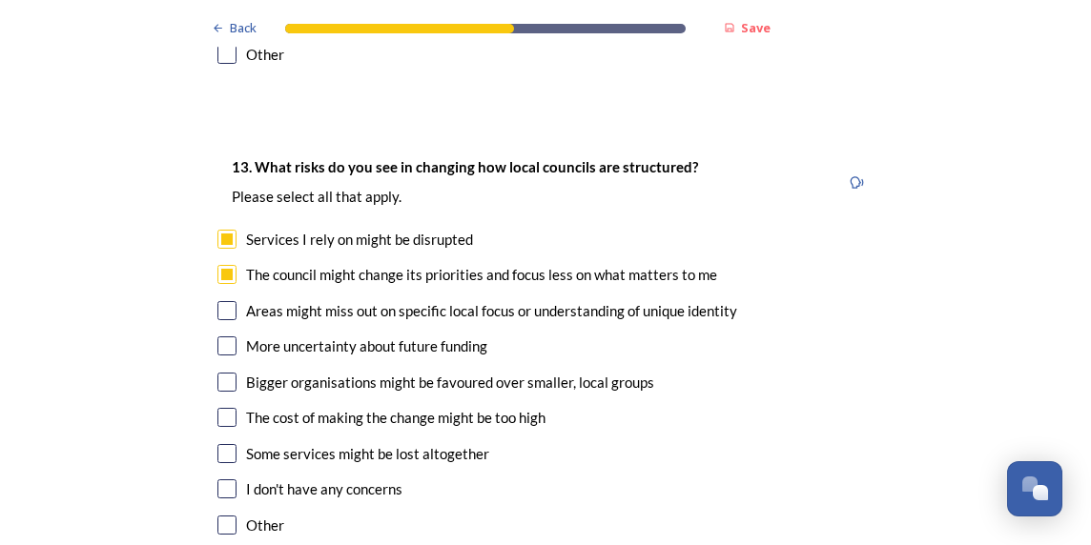
checkbox input "true"
click at [207, 390] on div "13. What risks do you see in changing how local councils are structured? ﻿Pleas…" at bounding box center [545, 347] width 686 height 423
drag, startPoint x: 217, startPoint y: 397, endPoint x: 268, endPoint y: 431, distance: 61.1
click at [217, 444] on input "checkbox" at bounding box center [226, 453] width 19 height 19
checkbox input "true"
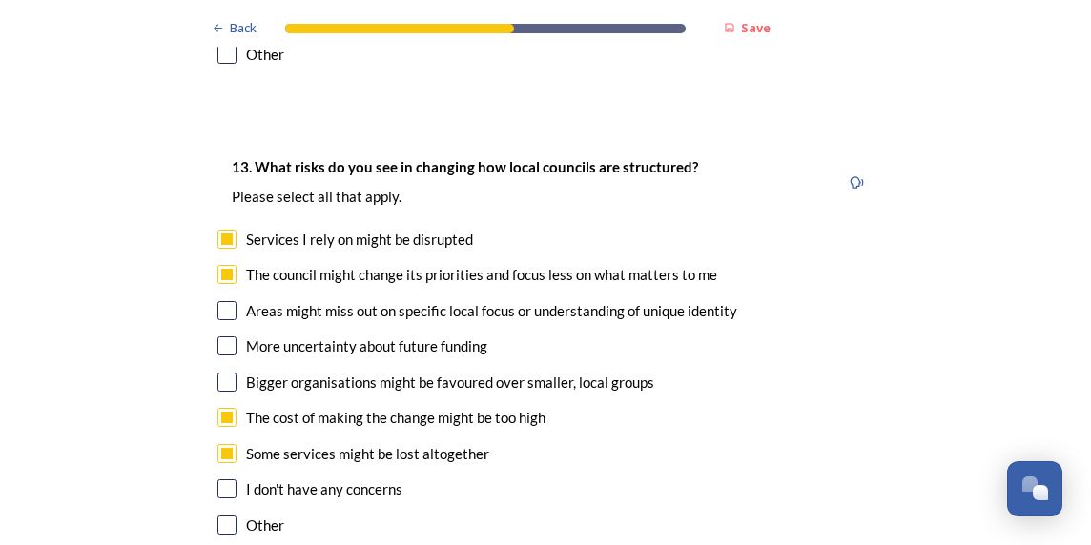
click at [217, 265] on input "checkbox" at bounding box center [226, 274] width 19 height 19
checkbox input "false"
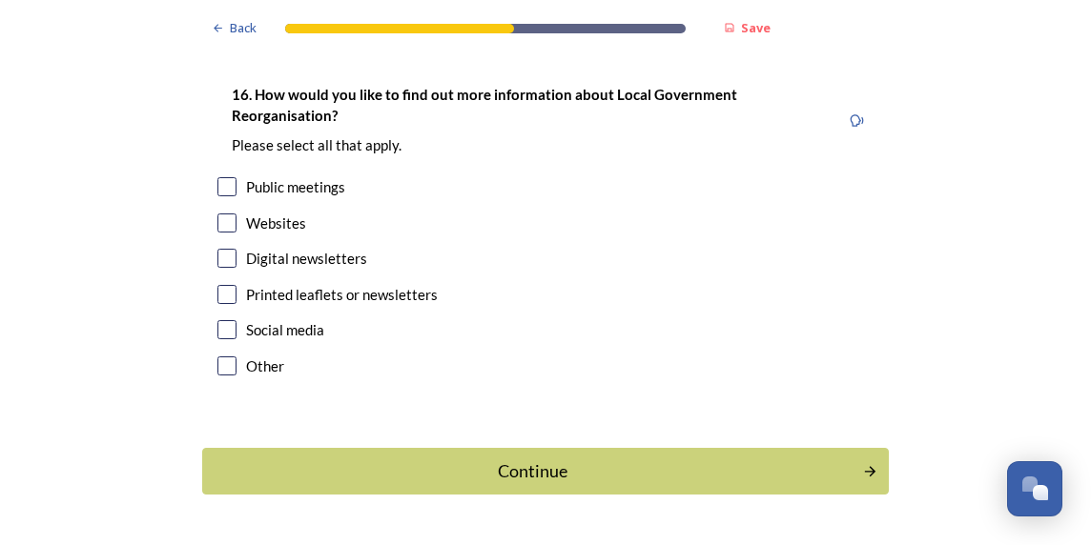
scroll to position [5762, 0]
